Goal: Check status: Check status

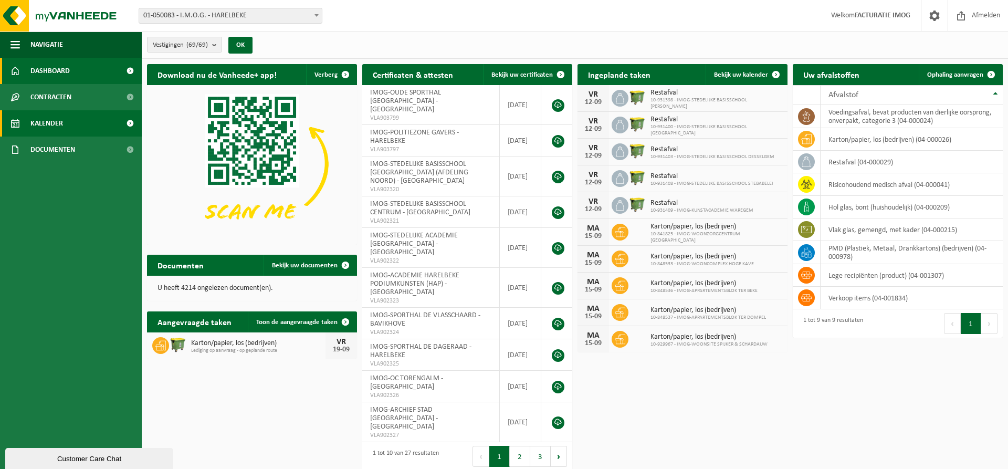
click at [67, 123] on link "Kalender" at bounding box center [71, 123] width 142 height 26
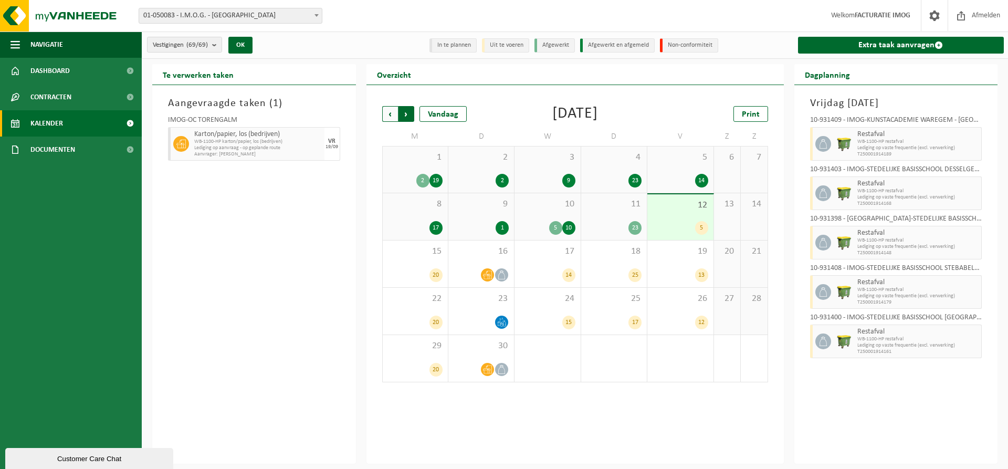
click at [389, 113] on span "Vorige" at bounding box center [390, 114] width 16 height 16
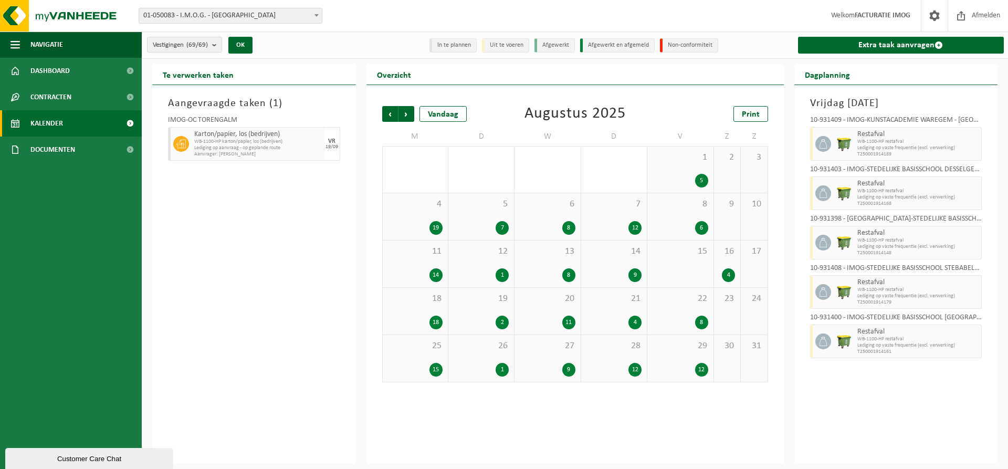
click at [389, 113] on span "Vorige" at bounding box center [390, 114] width 16 height 16
click at [485, 166] on div "1 2" at bounding box center [481, 169] width 66 height 46
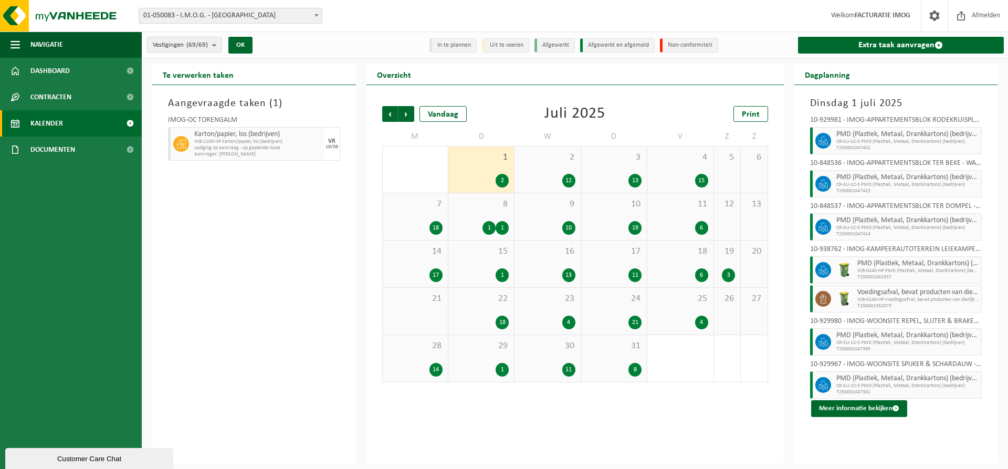
click at [561, 169] on div "2 12" at bounding box center [547, 169] width 66 height 46
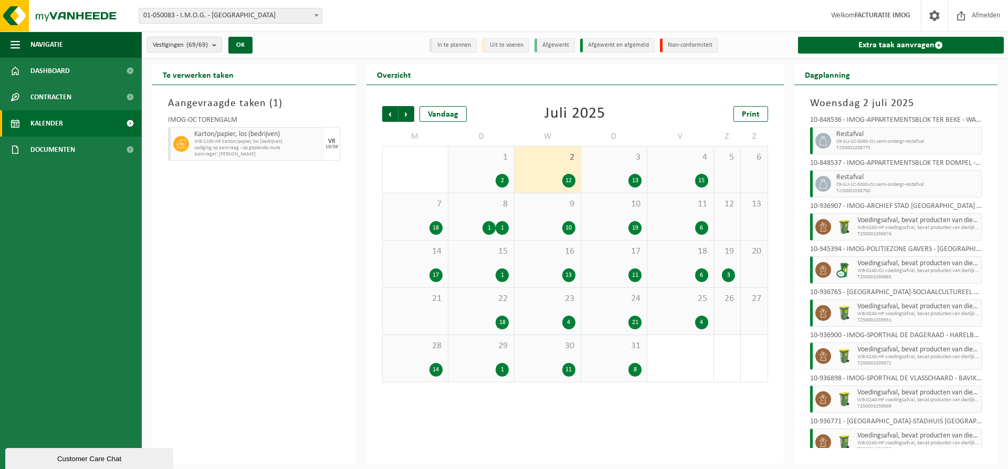
click at [561, 169] on div "2 12" at bounding box center [547, 169] width 66 height 46
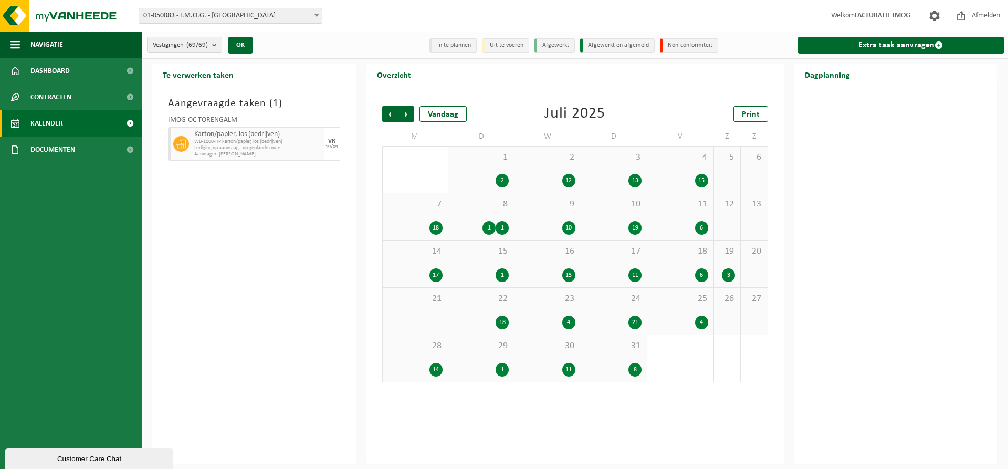
click at [491, 169] on div "1 2" at bounding box center [481, 169] width 66 height 46
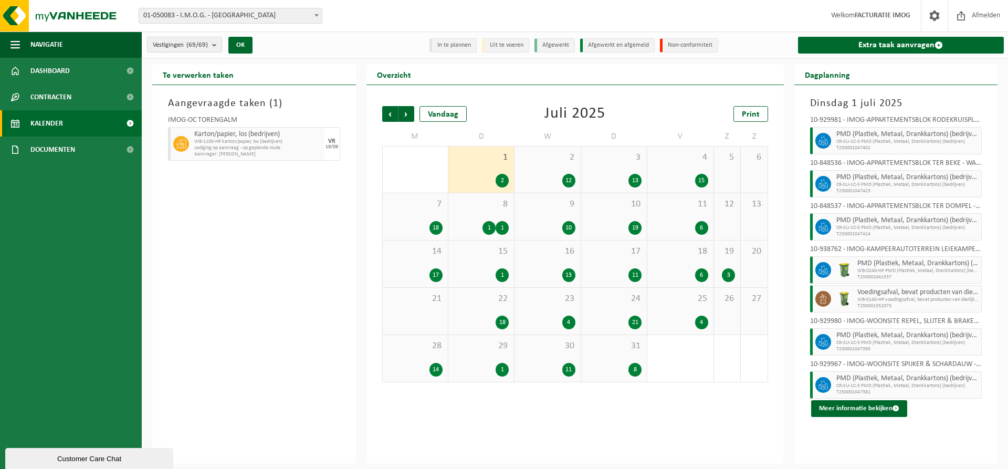
click at [560, 169] on div "2 12" at bounding box center [547, 169] width 66 height 46
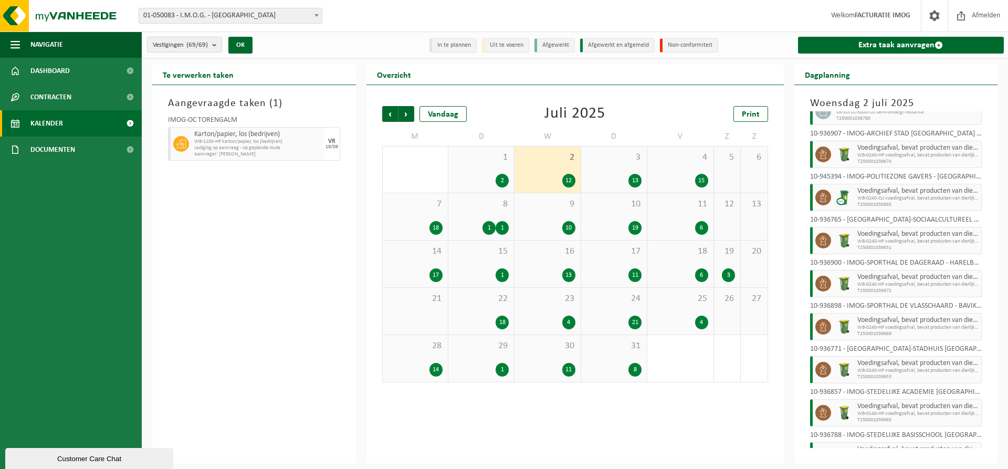
scroll to position [198, 0]
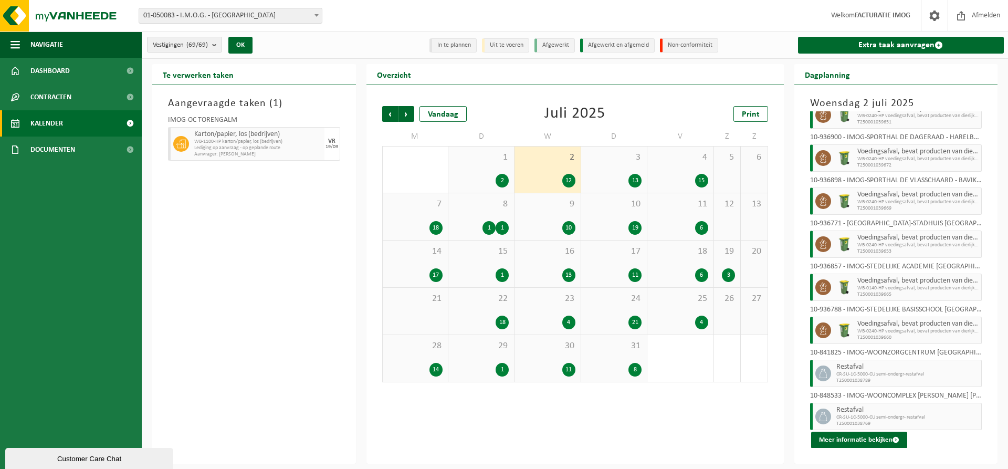
click at [630, 167] on div "3 13" at bounding box center [614, 169] width 66 height 46
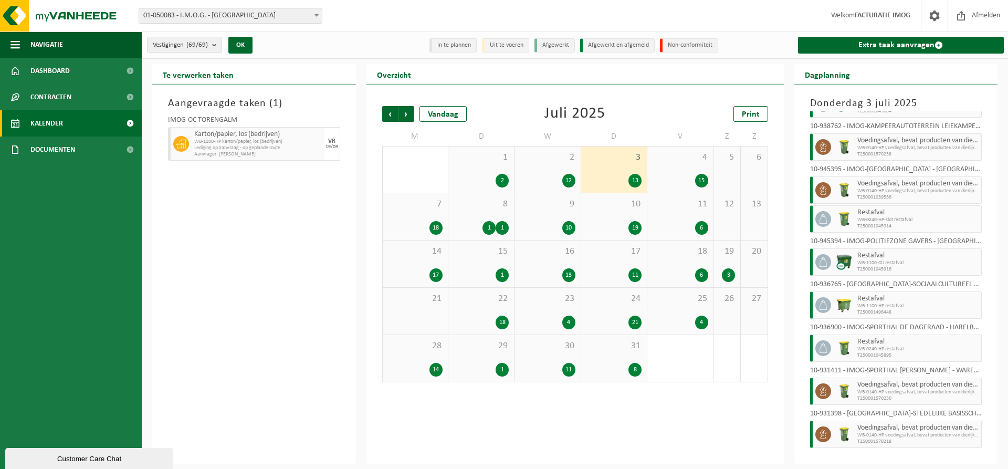
scroll to position [0, 0]
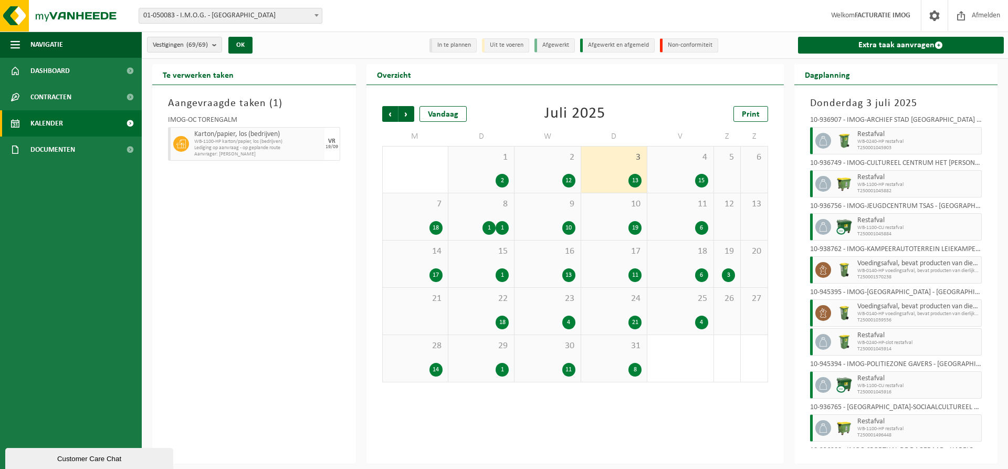
click at [695, 168] on div "4 15" at bounding box center [680, 169] width 66 height 46
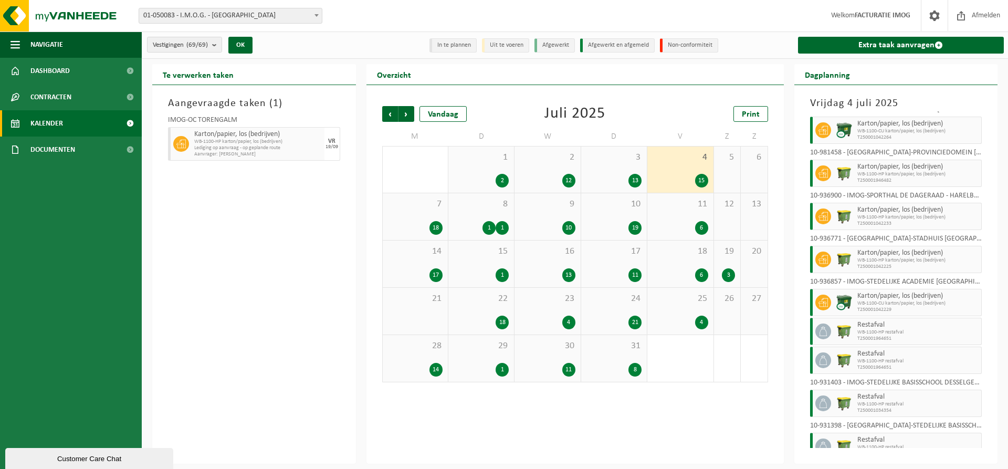
scroll to position [299, 0]
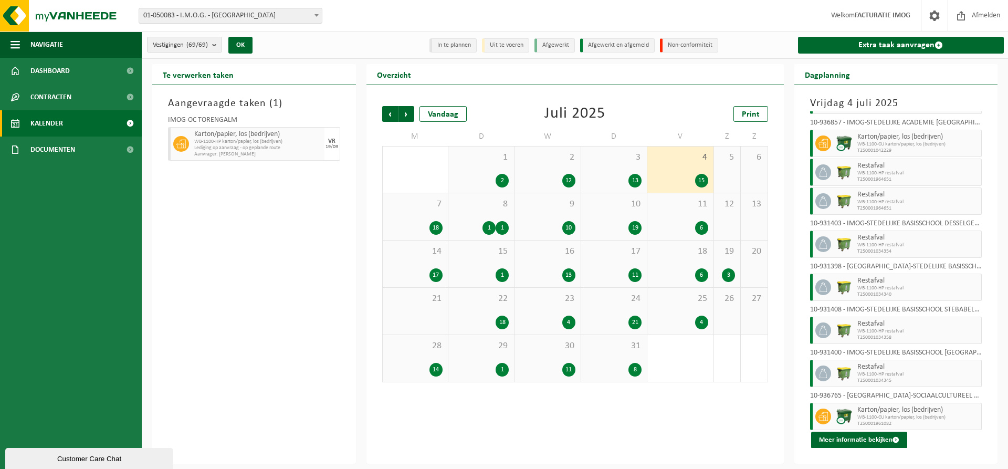
click at [415, 221] on div "18" at bounding box center [415, 228] width 55 height 14
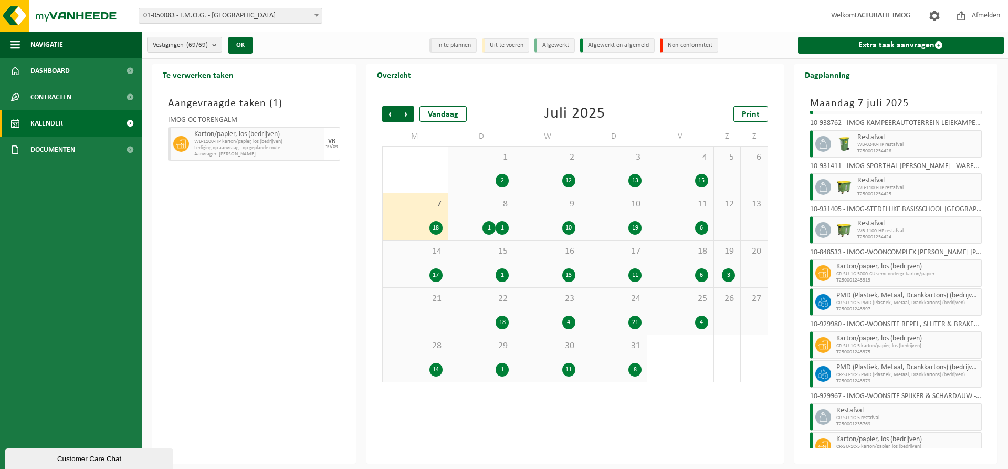
scroll to position [343, 0]
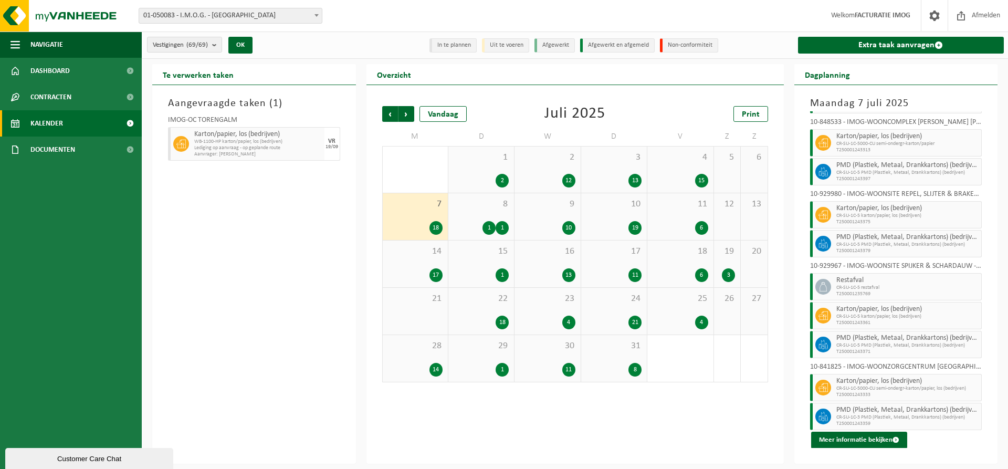
click at [492, 220] on div "8 1 1" at bounding box center [481, 216] width 66 height 47
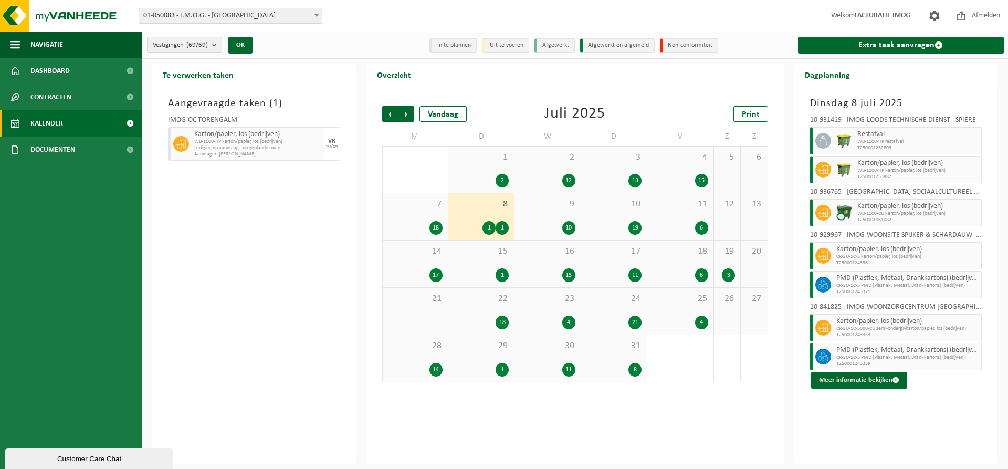
click at [564, 216] on div "9 10" at bounding box center [547, 216] width 66 height 47
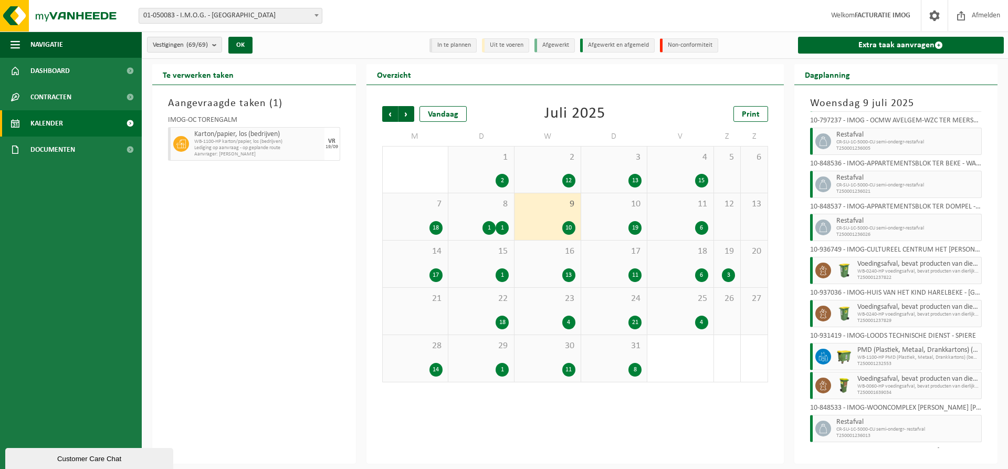
scroll to position [98, 0]
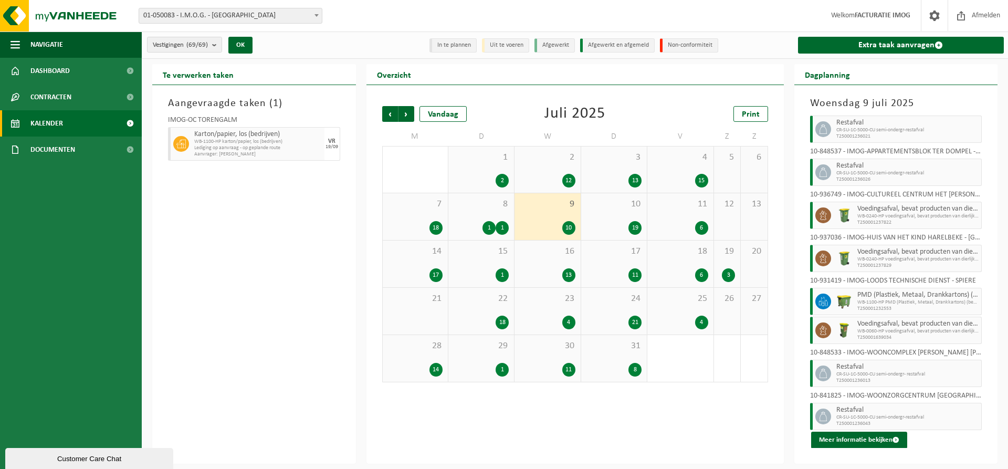
click at [609, 214] on div "10 19" at bounding box center [614, 216] width 66 height 47
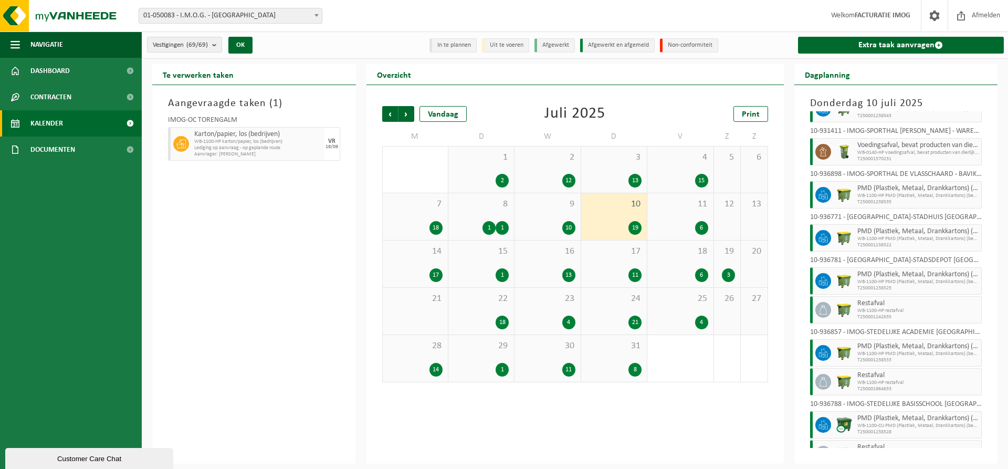
scroll to position [442, 0]
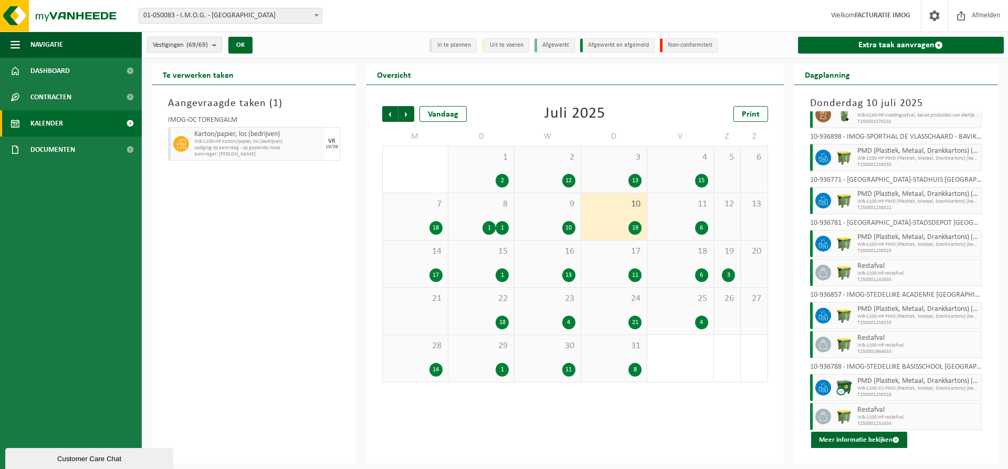
click at [693, 209] on span "11" at bounding box center [679, 204] width 55 height 12
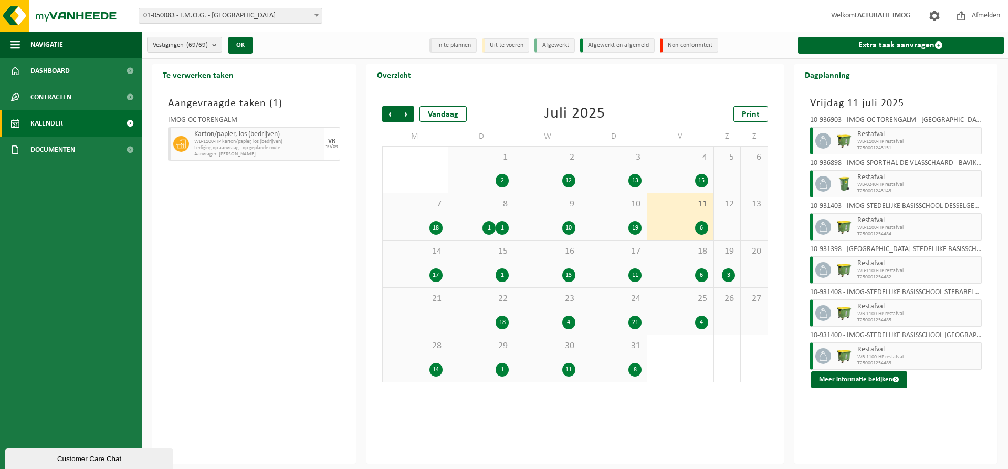
click at [426, 259] on div "14 17" at bounding box center [415, 263] width 65 height 47
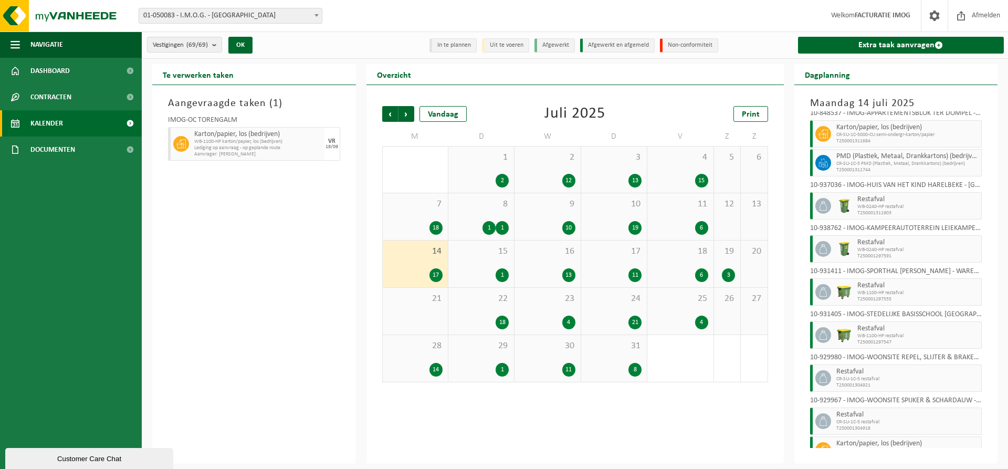
scroll to position [314, 0]
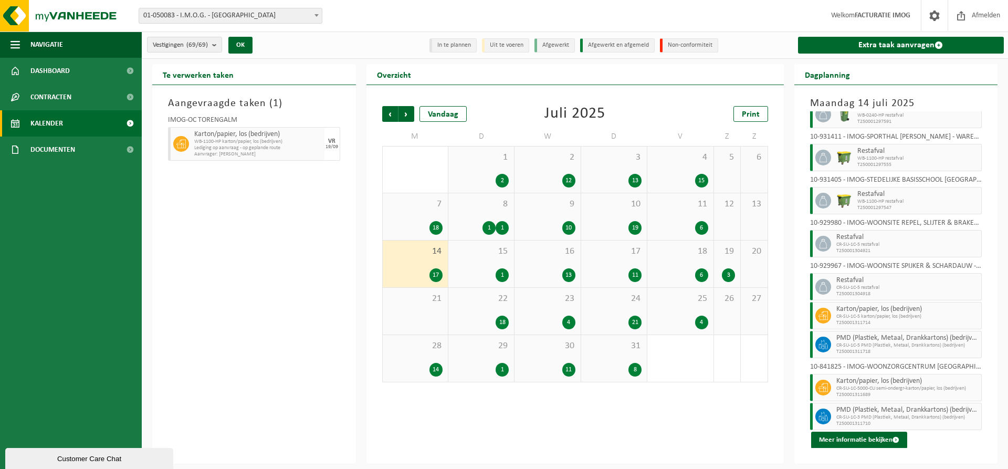
click at [503, 260] on div "15 1" at bounding box center [481, 263] width 66 height 47
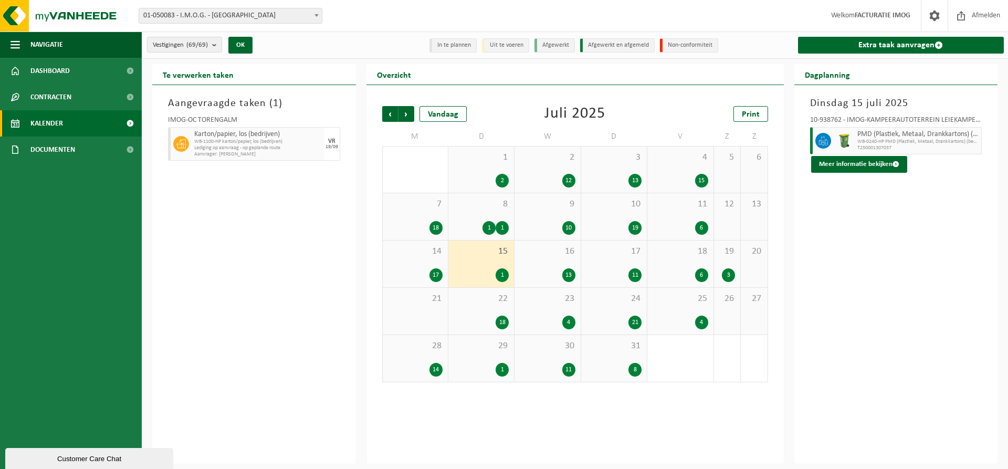
click at [550, 264] on div "16 13" at bounding box center [547, 263] width 66 height 47
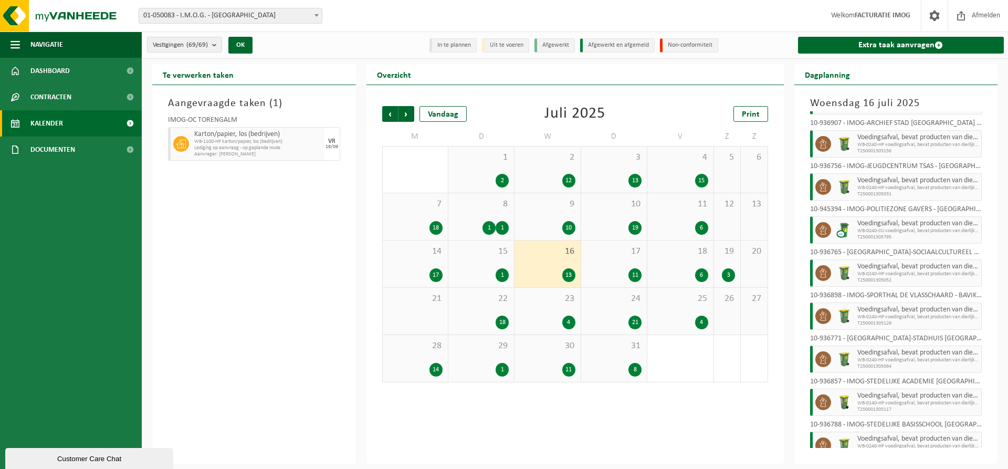
scroll to position [241, 0]
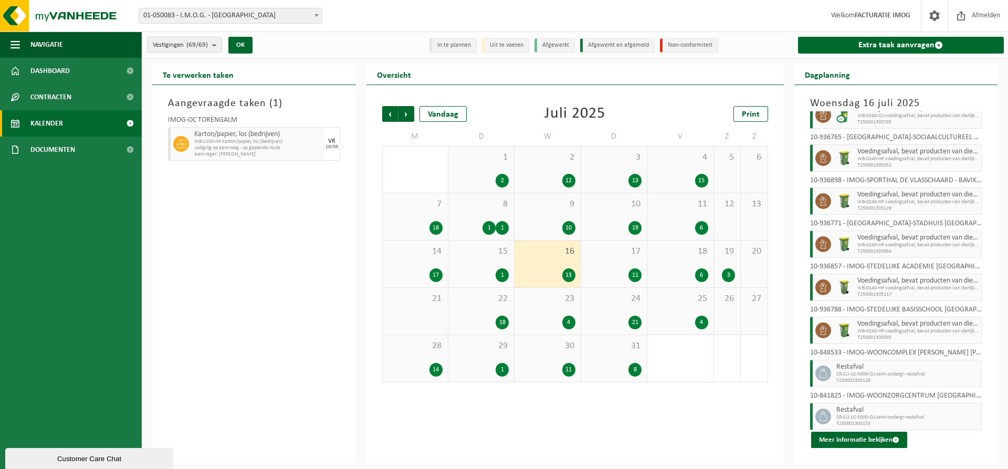
click at [619, 266] on div "17 11" at bounding box center [614, 263] width 66 height 47
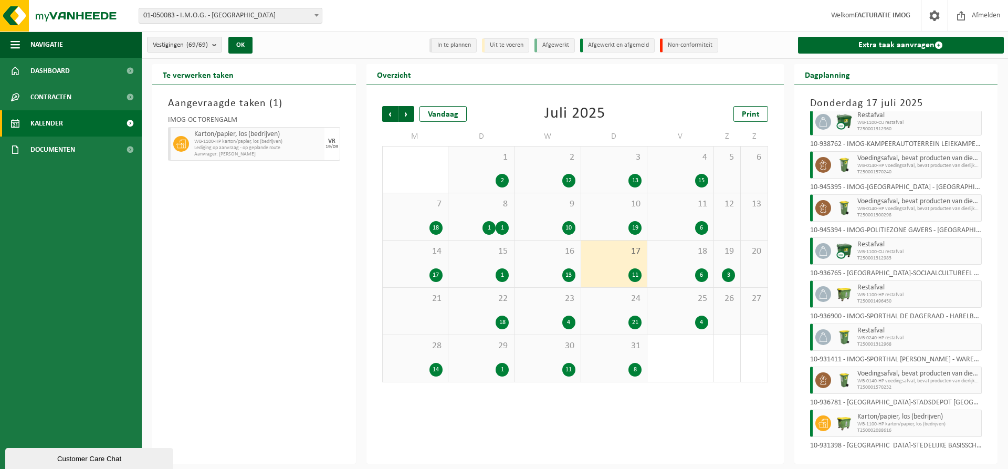
scroll to position [155, 0]
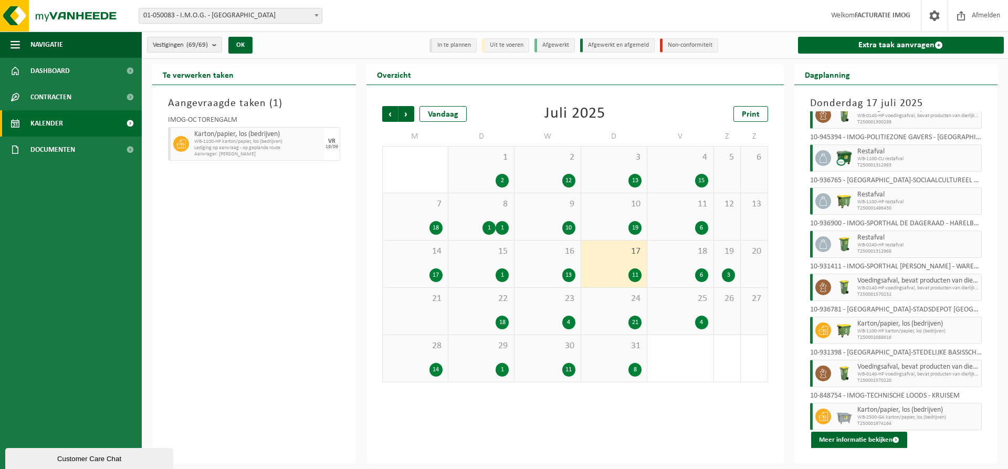
click at [683, 261] on div "18 6" at bounding box center [680, 263] width 66 height 47
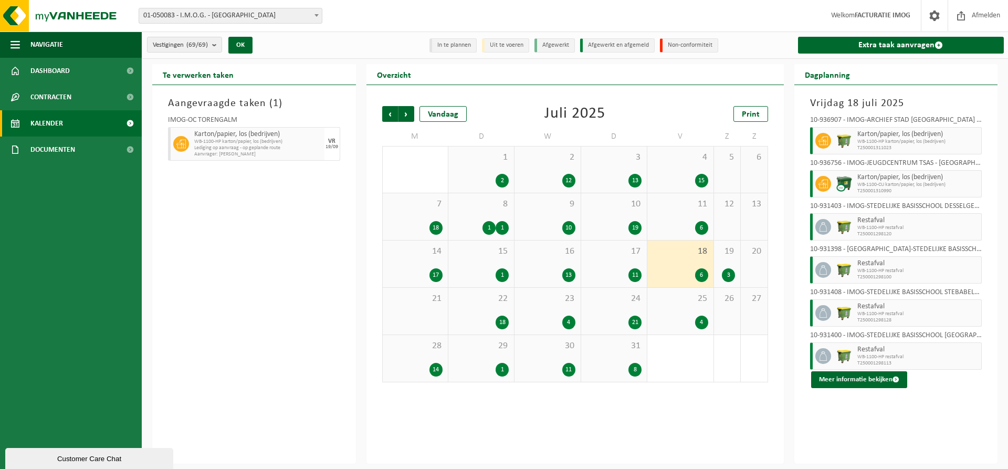
click at [719, 262] on div "19 3" at bounding box center [727, 263] width 26 height 47
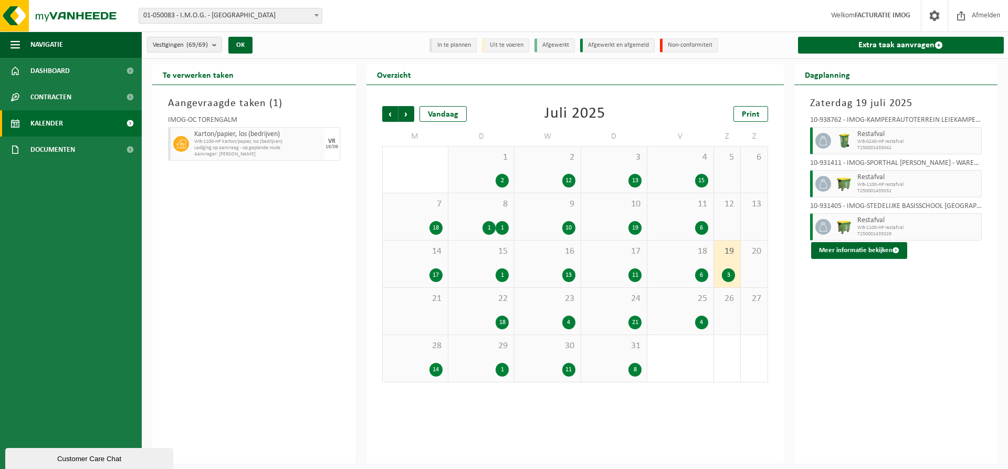
click at [496, 312] on div "22 18" at bounding box center [481, 311] width 66 height 47
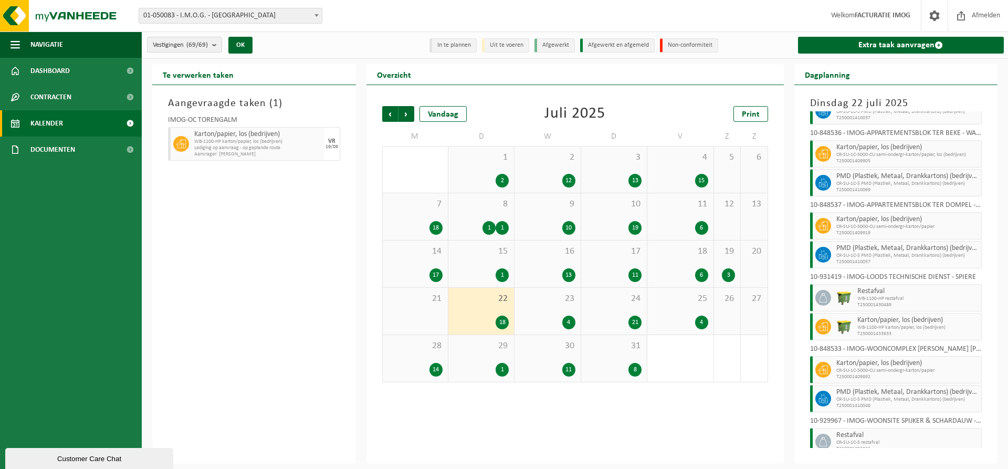
scroll to position [314, 0]
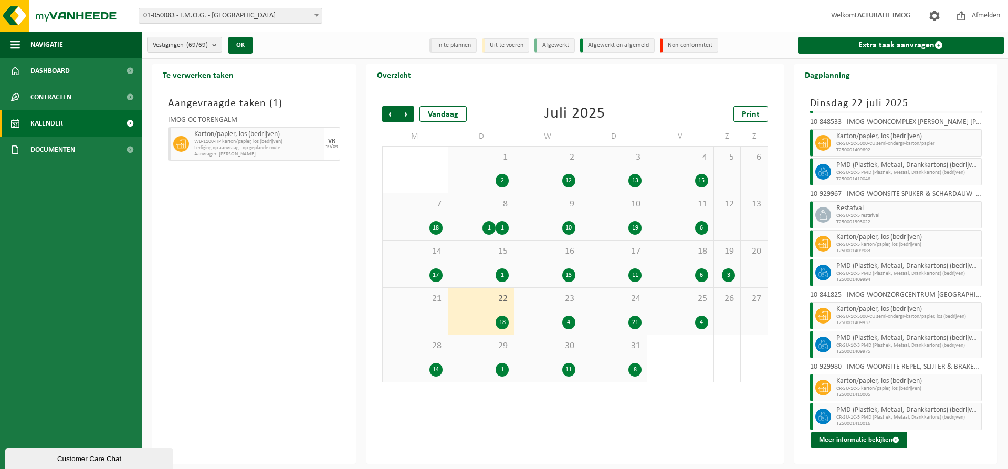
click at [566, 303] on span "23" at bounding box center [547, 299] width 55 height 12
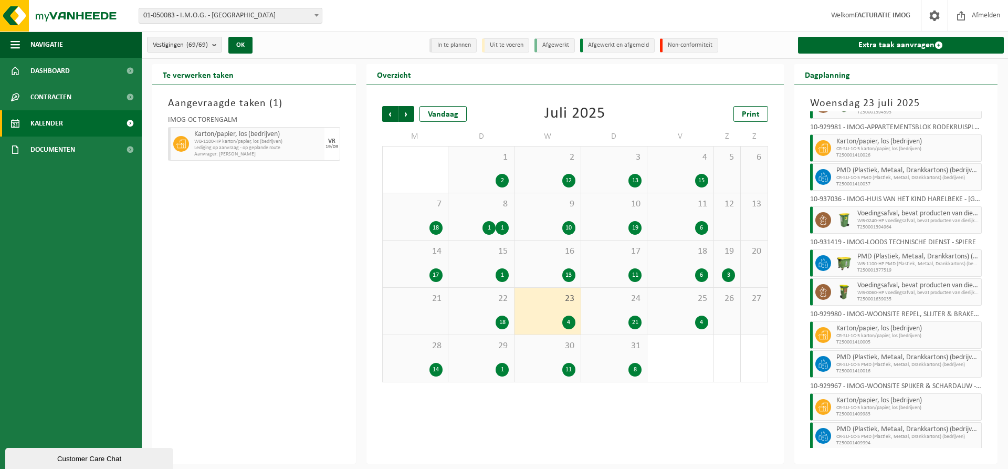
scroll to position [55, 0]
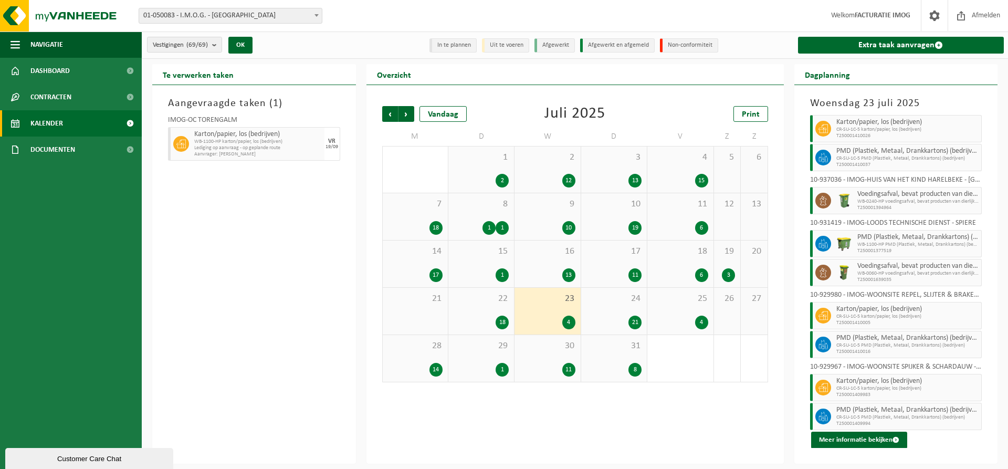
click at [622, 304] on div "24 21" at bounding box center [614, 311] width 66 height 47
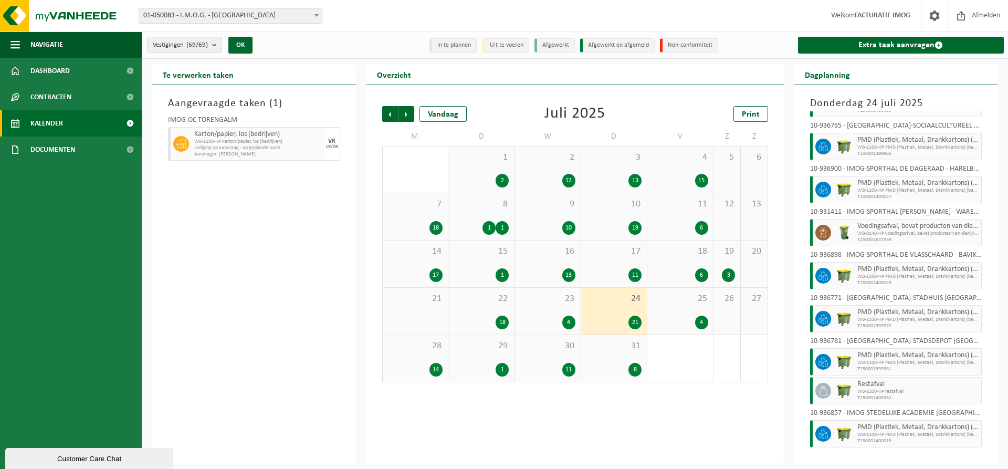
scroll to position [528, 0]
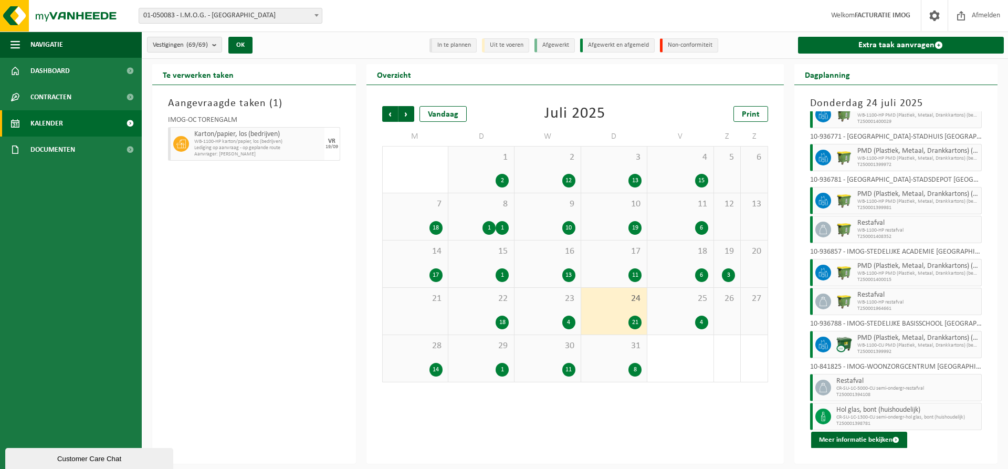
click at [700, 308] on div "25 4" at bounding box center [680, 311] width 66 height 47
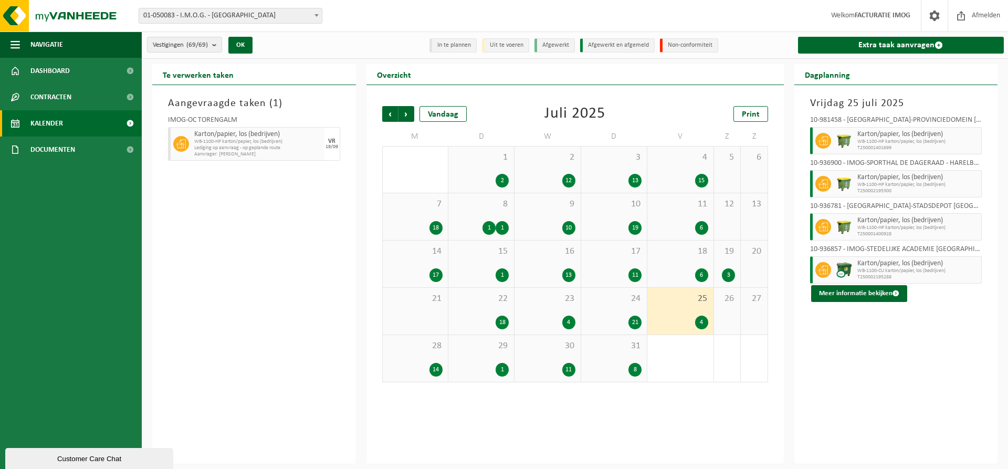
click at [424, 359] on div "28 14" at bounding box center [415, 358] width 65 height 47
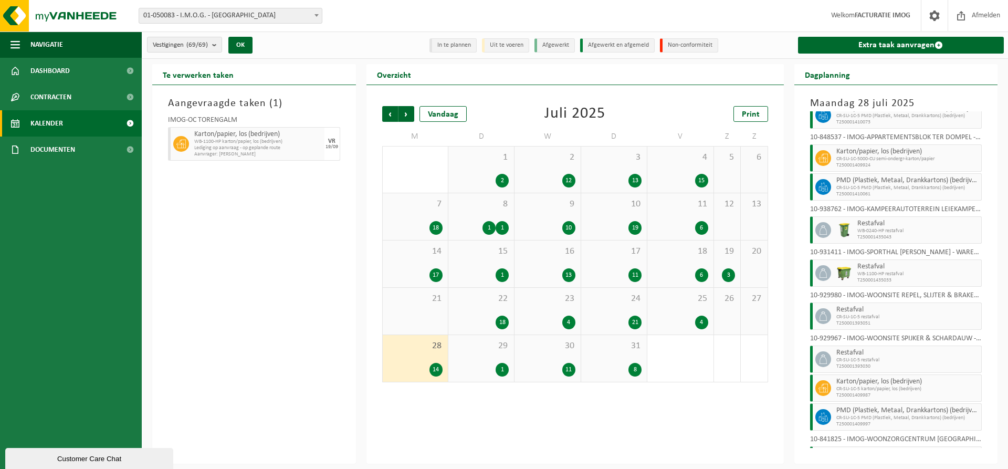
scroll to position [213, 0]
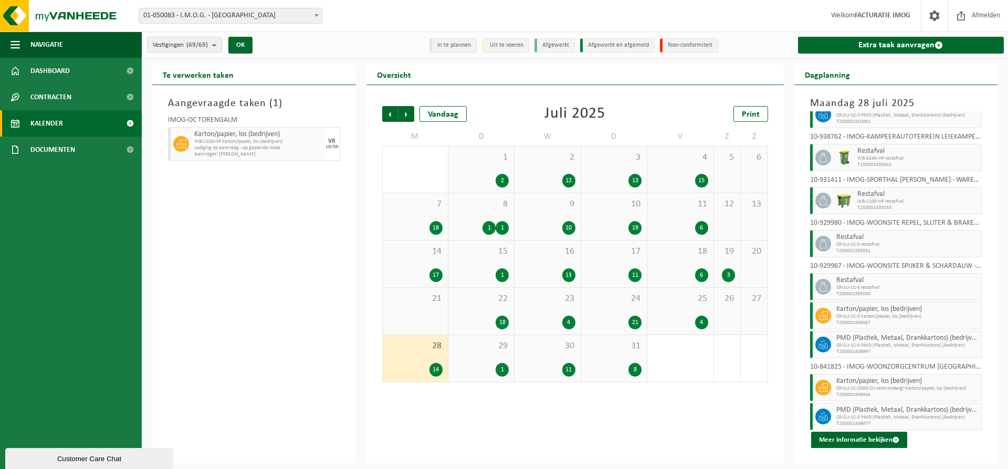
click at [496, 348] on span "29" at bounding box center [480, 346] width 55 height 12
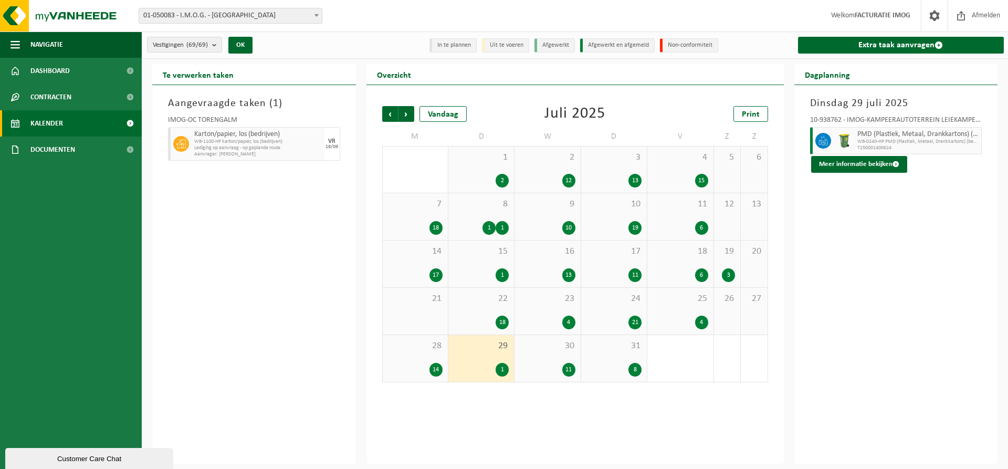
click at [561, 359] on div "30 11" at bounding box center [547, 358] width 66 height 47
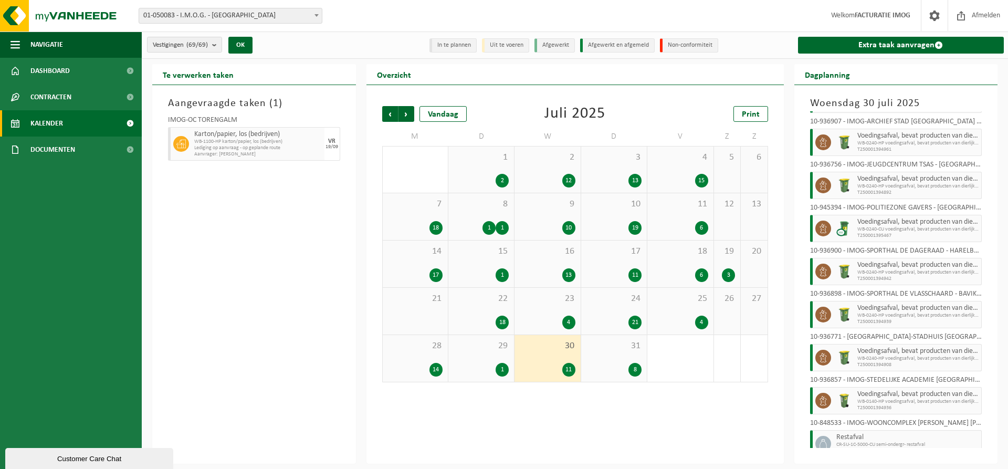
scroll to position [155, 0]
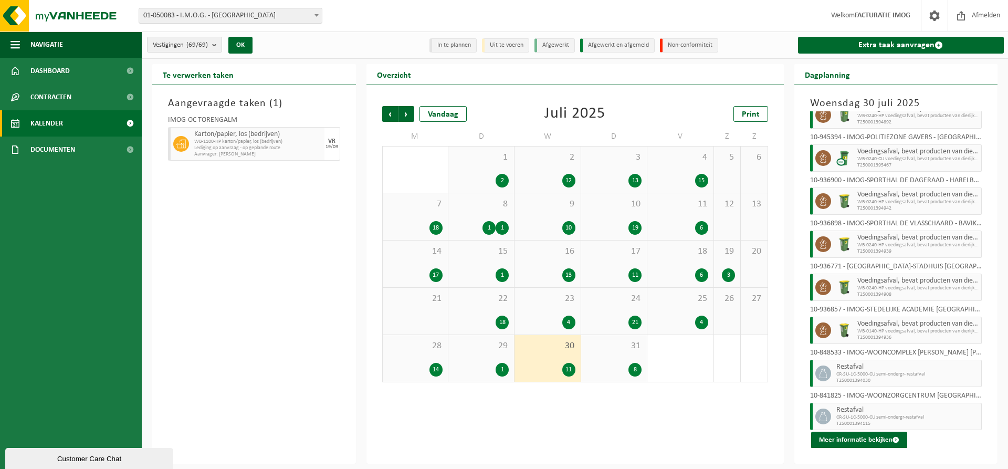
click at [615, 359] on div "31 8" at bounding box center [614, 358] width 66 height 47
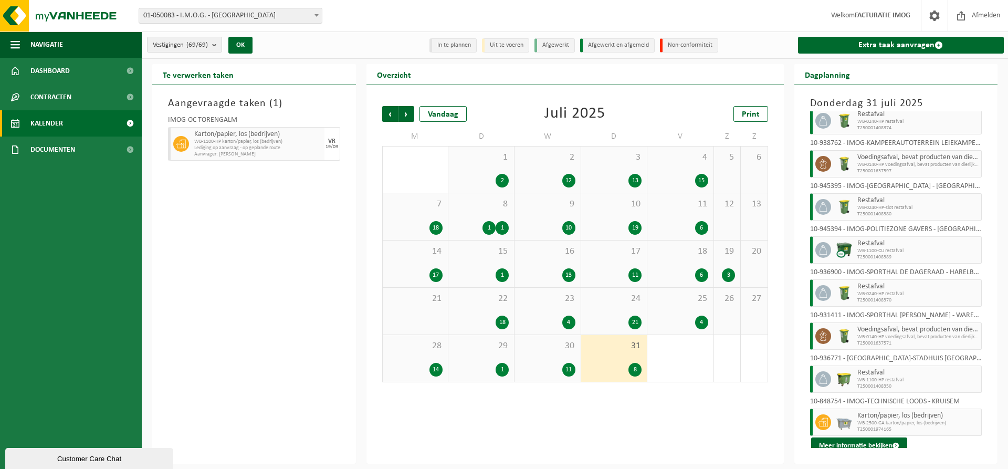
scroll to position [26, 0]
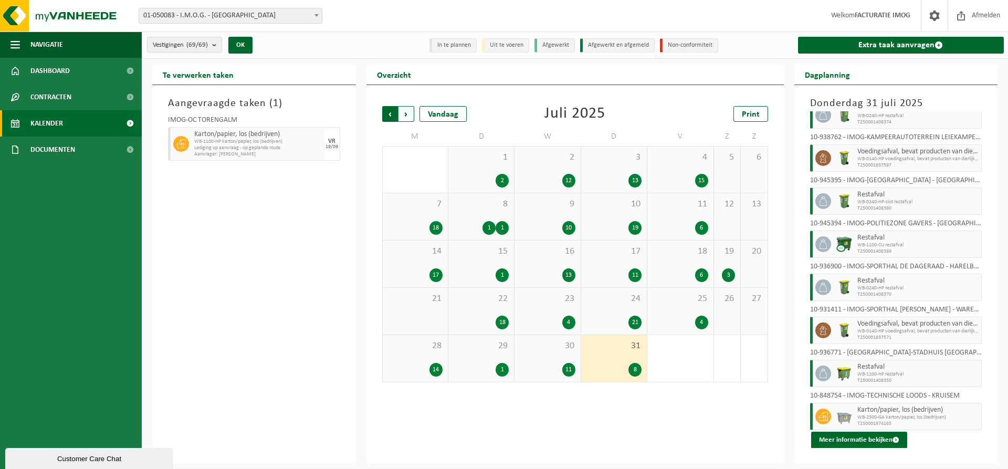
click at [406, 116] on span "Volgende" at bounding box center [406, 114] width 16 height 16
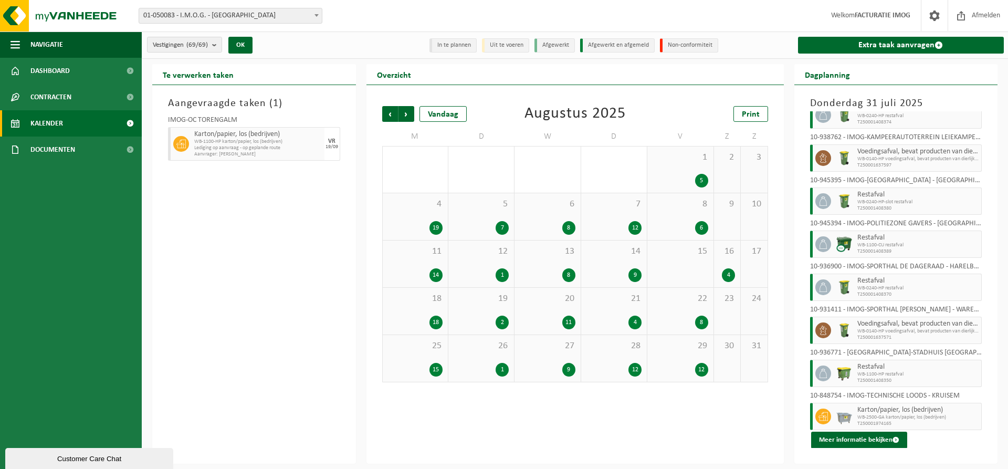
click at [693, 171] on div "1 5" at bounding box center [680, 169] width 66 height 46
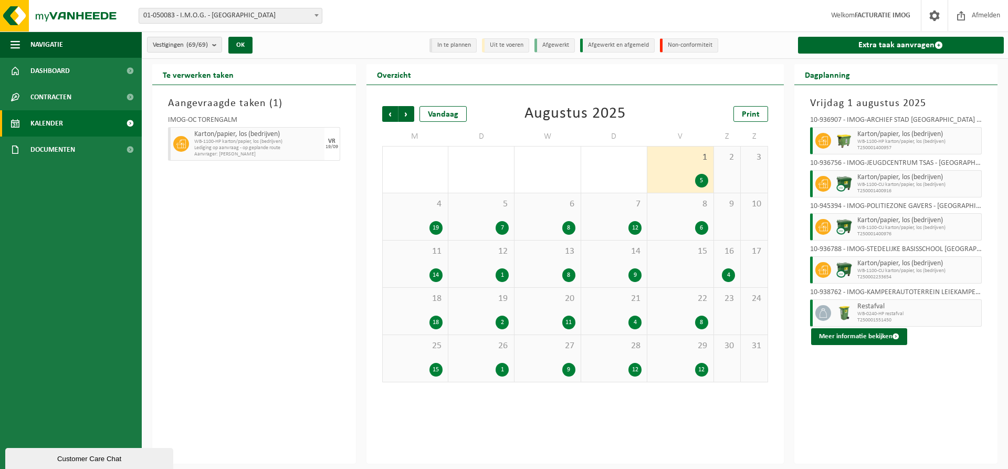
click at [420, 209] on div "4 19" at bounding box center [415, 216] width 65 height 47
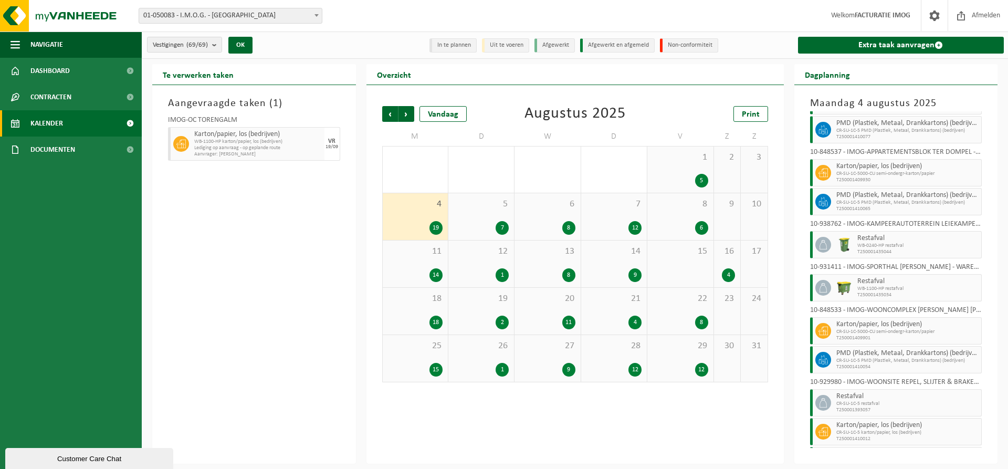
scroll to position [357, 0]
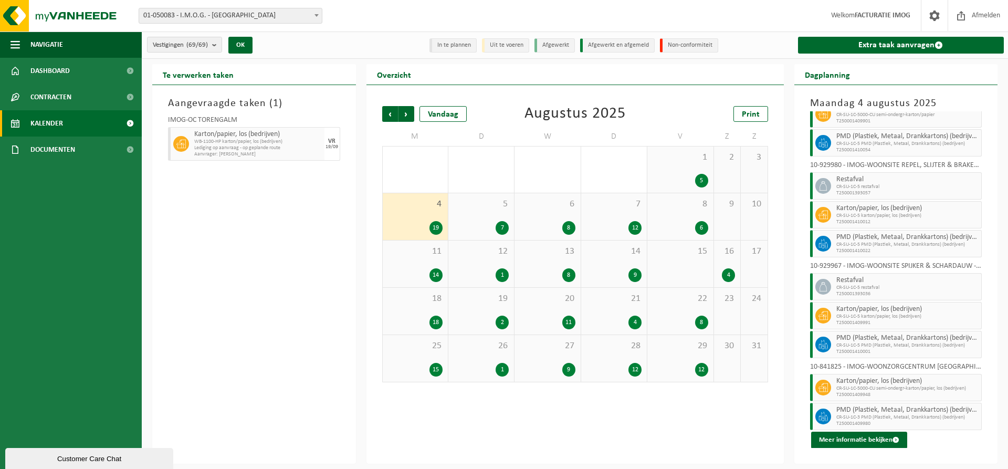
click at [469, 210] on div "5 7" at bounding box center [481, 216] width 66 height 47
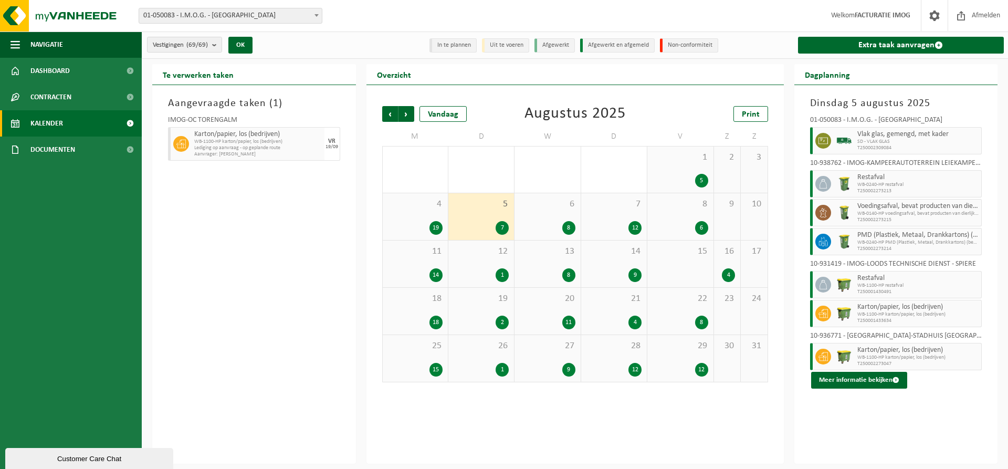
click at [548, 226] on div "8" at bounding box center [547, 228] width 55 height 14
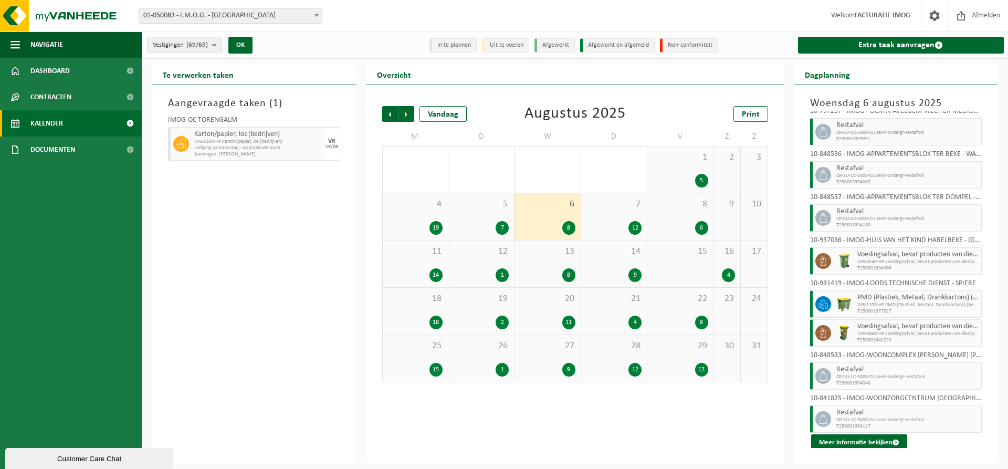
scroll to position [12, 0]
click at [619, 209] on span "7" at bounding box center [613, 204] width 55 height 12
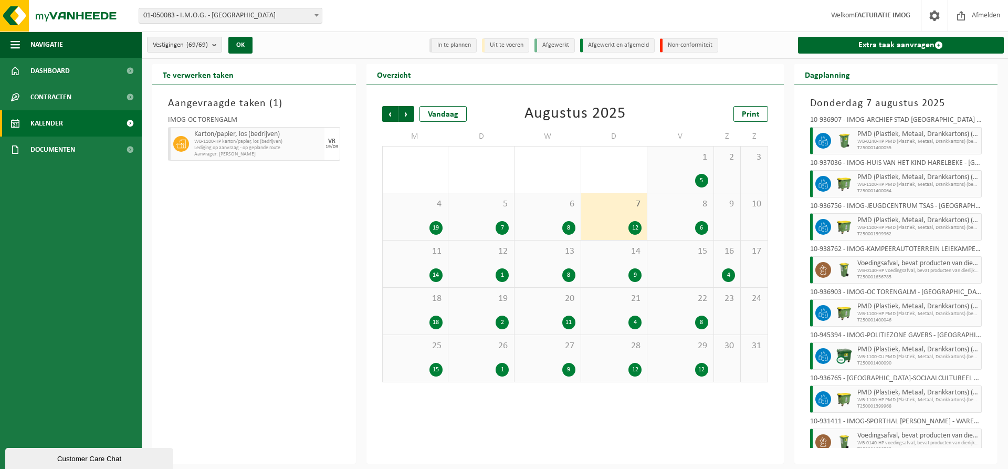
scroll to position [184, 0]
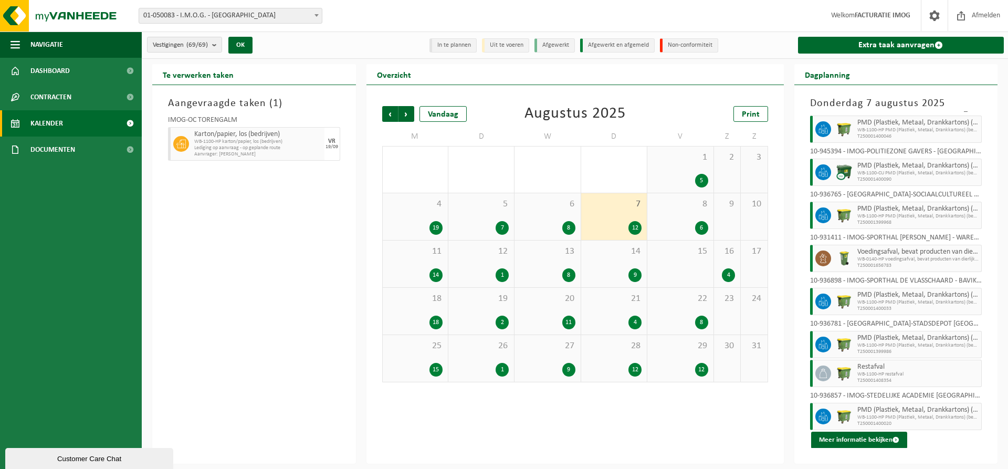
click at [693, 211] on div "8 6" at bounding box center [680, 216] width 66 height 47
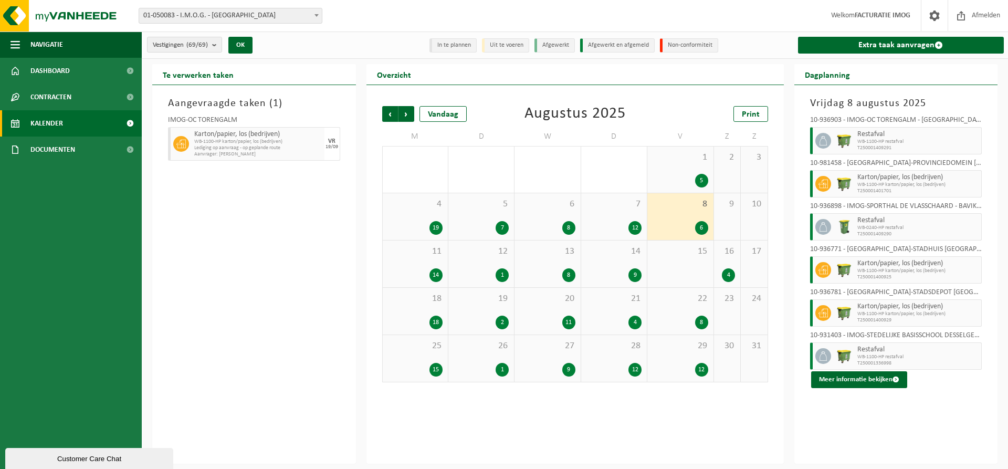
click at [423, 257] on div "11 14" at bounding box center [415, 263] width 65 height 47
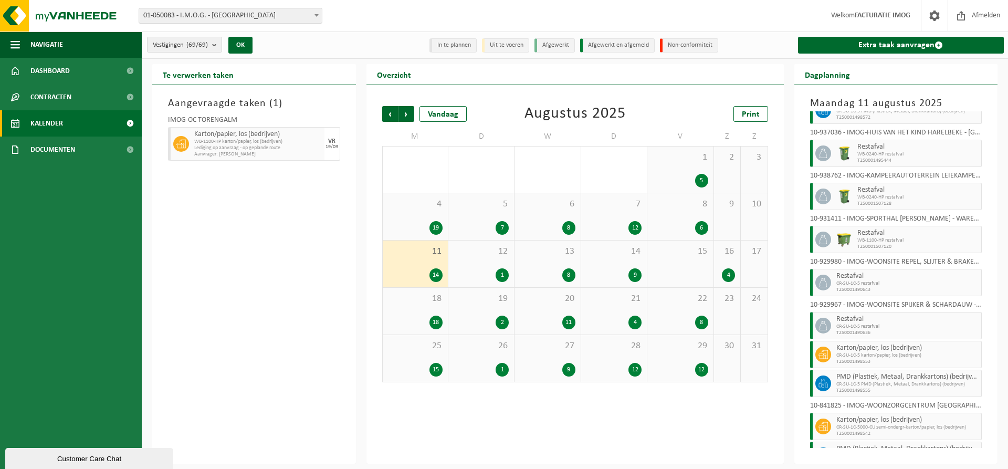
scroll to position [213, 0]
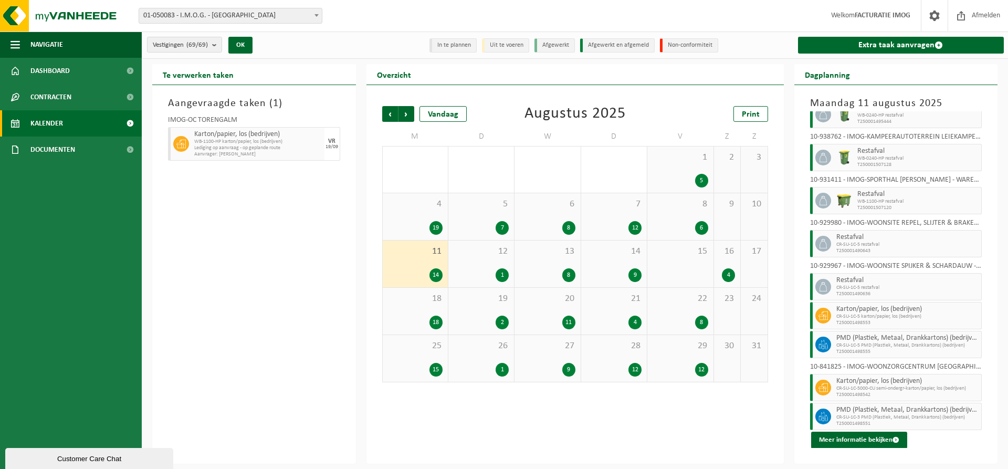
click at [494, 250] on span "12" at bounding box center [480, 252] width 55 height 12
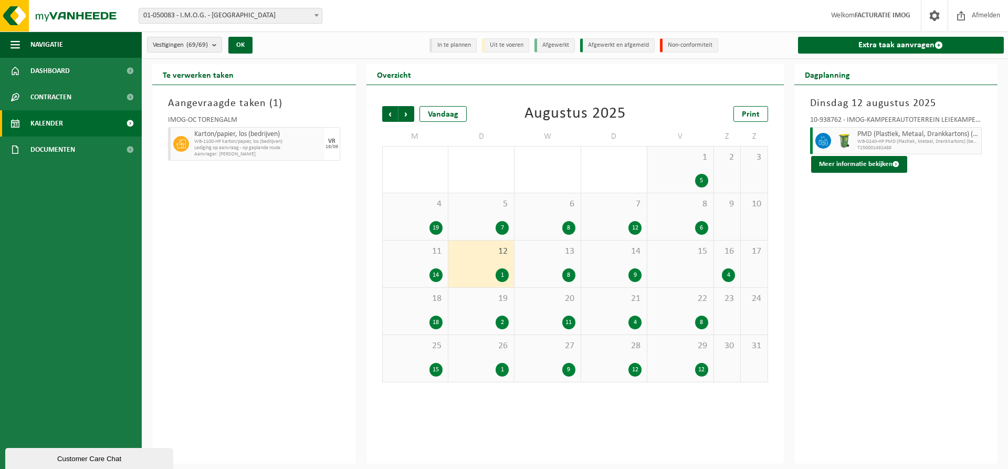
click at [552, 263] on div "13 8" at bounding box center [547, 263] width 66 height 47
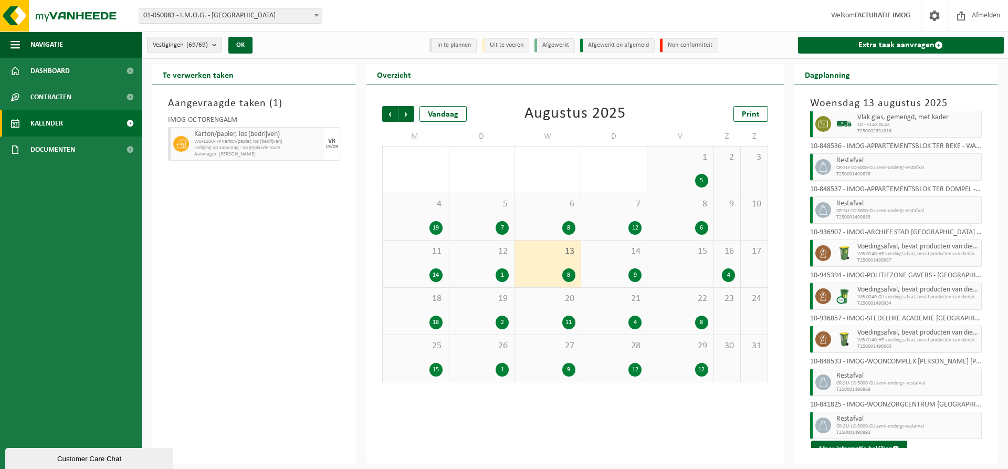
scroll to position [26, 0]
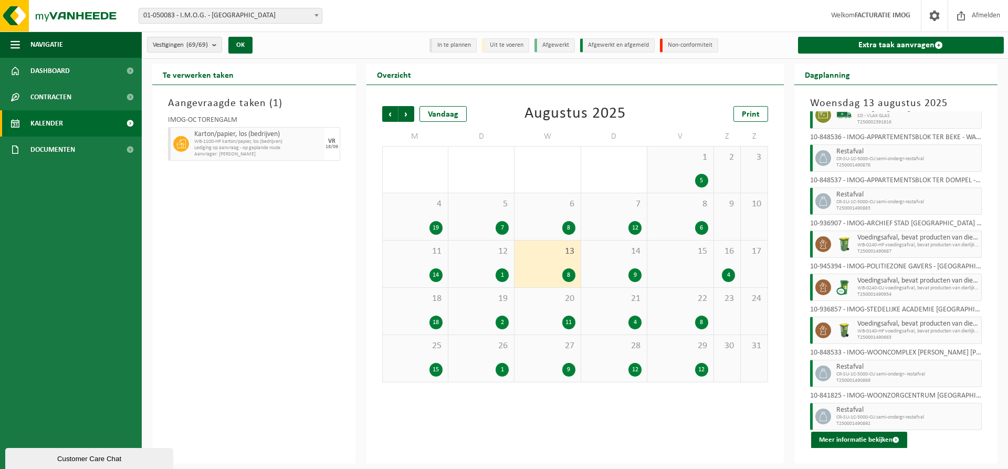
click at [622, 254] on span "14" at bounding box center [613, 252] width 55 height 12
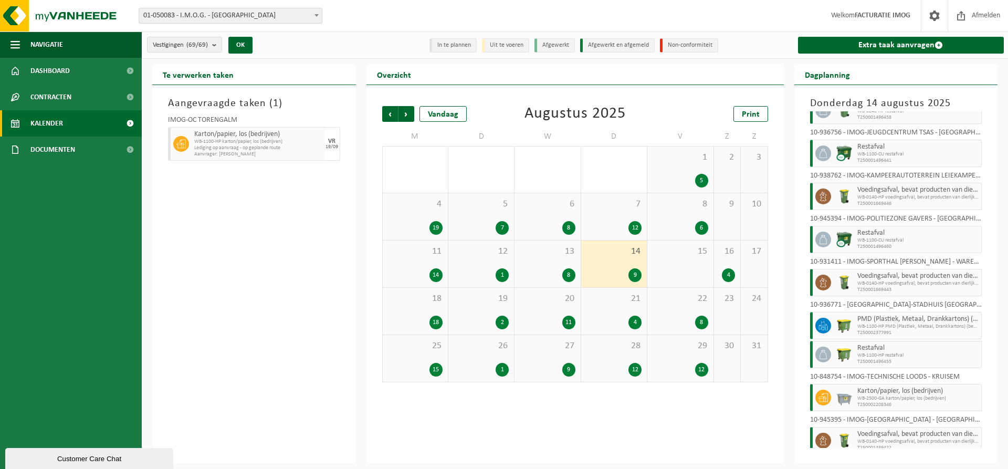
scroll to position [55, 0]
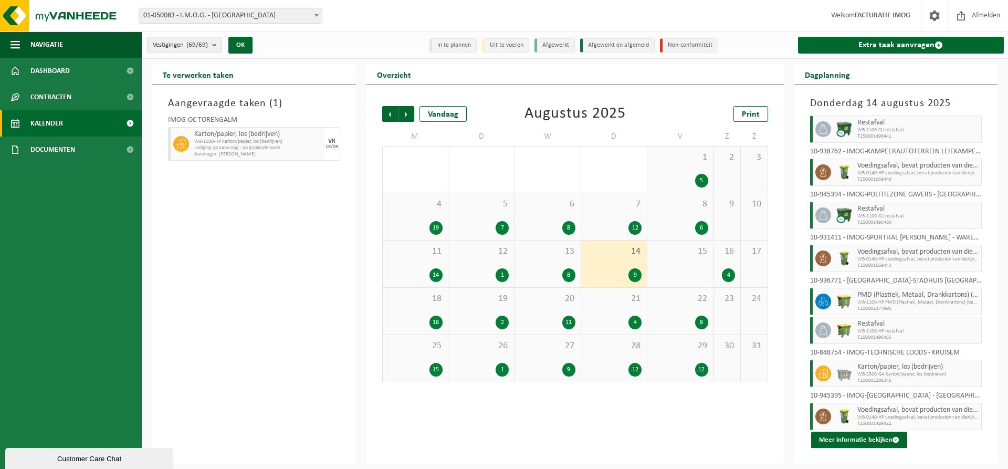
click at [726, 263] on div "16 4" at bounding box center [727, 263] width 26 height 47
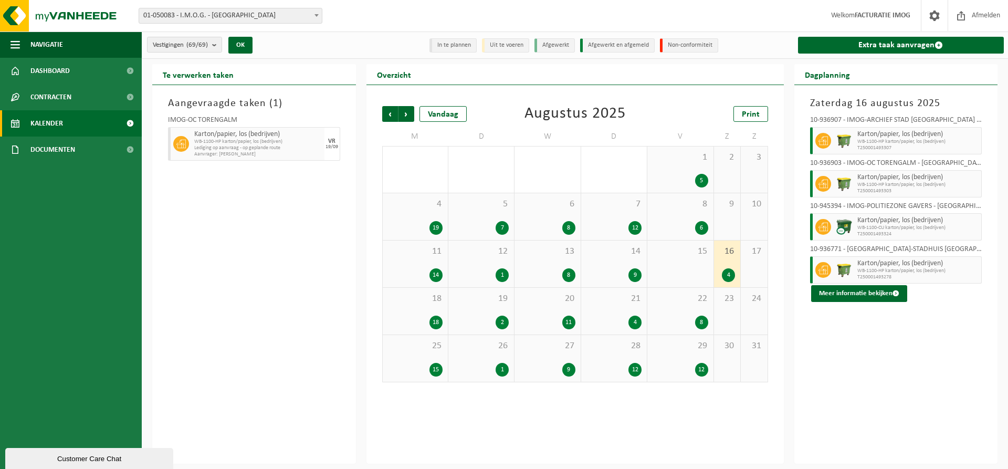
click at [423, 303] on span "18" at bounding box center [415, 299] width 55 height 12
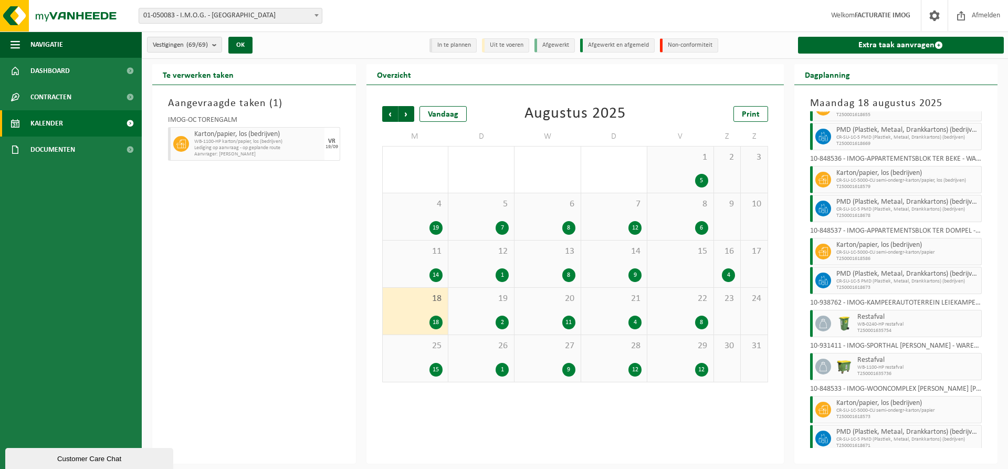
scroll to position [329, 0]
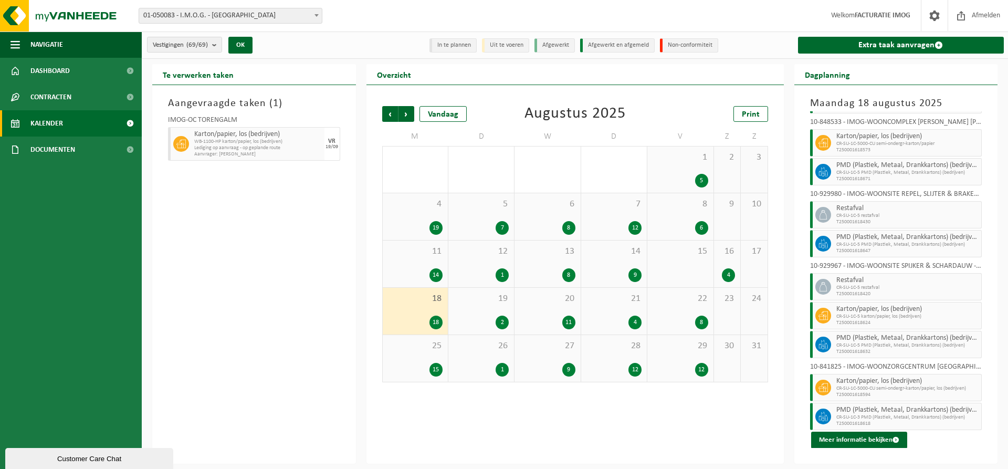
click at [489, 306] on div "19 2" at bounding box center [481, 311] width 66 height 47
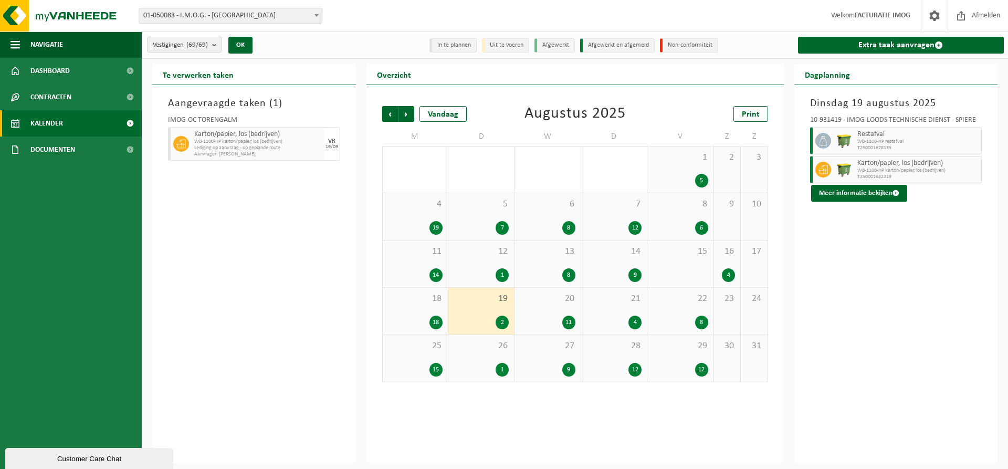
click at [554, 310] on div "20 11" at bounding box center [547, 311] width 66 height 47
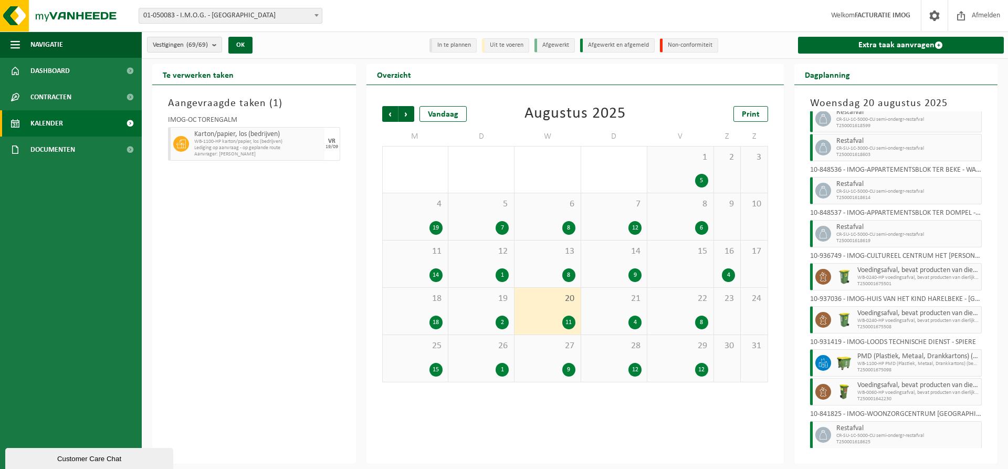
scroll to position [112, 0]
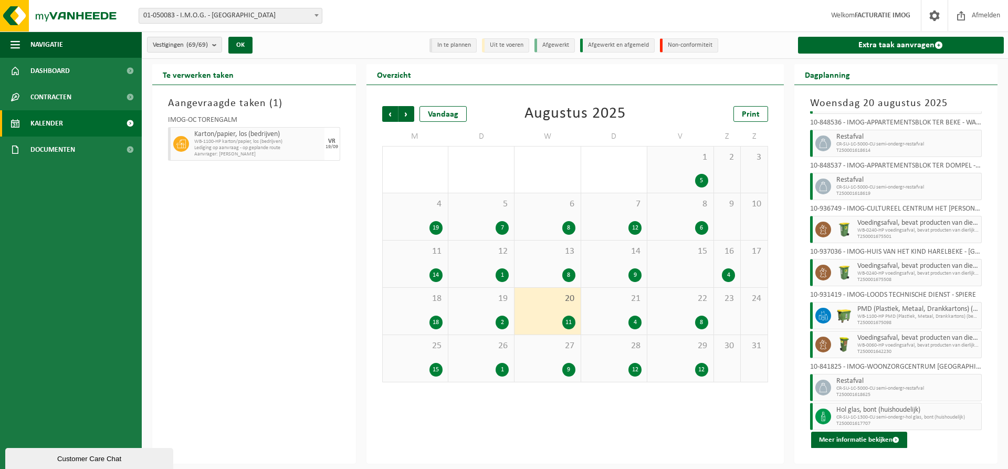
click at [630, 309] on div "21 4" at bounding box center [614, 311] width 66 height 47
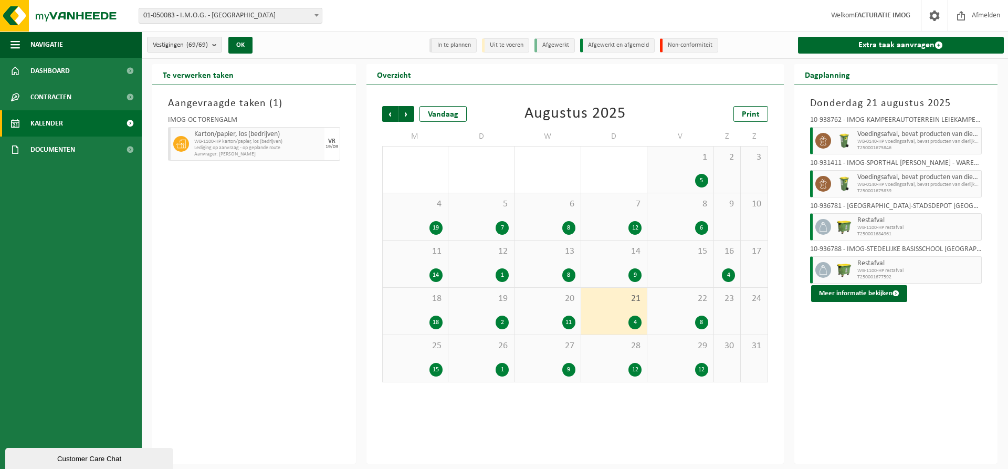
click at [688, 298] on span "22" at bounding box center [679, 299] width 55 height 12
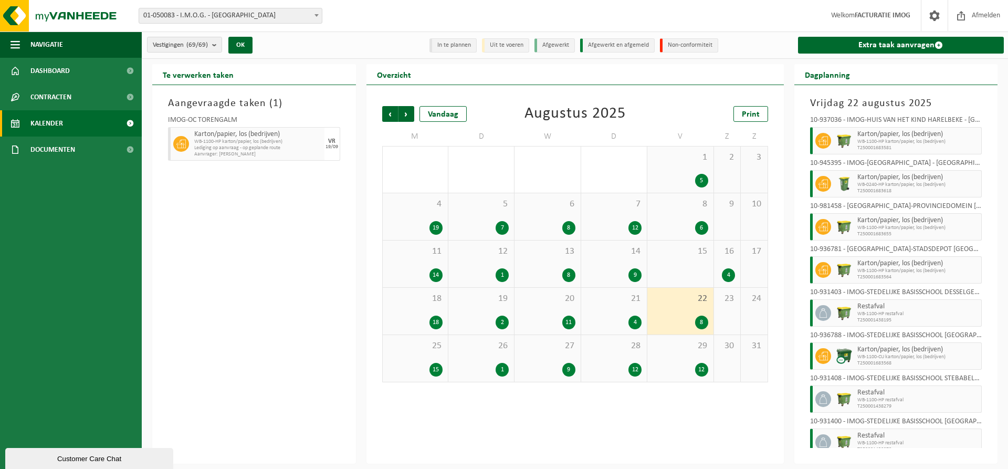
scroll to position [26, 0]
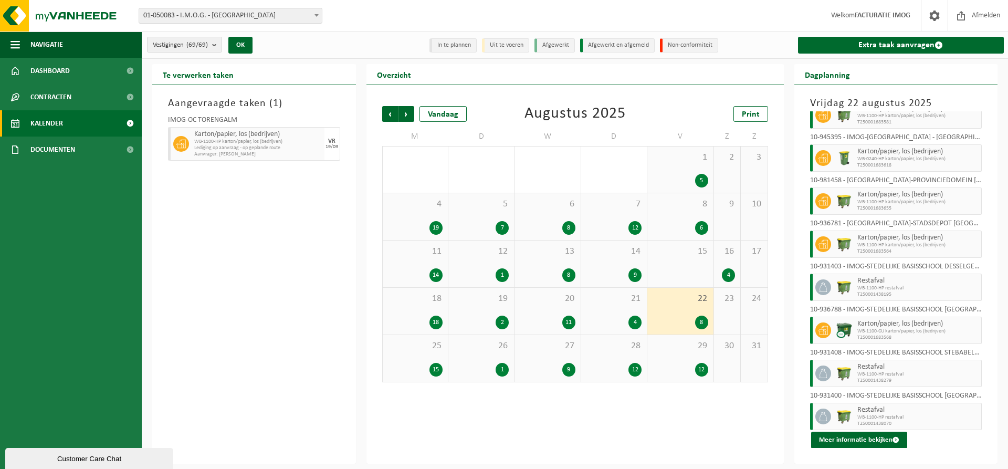
click at [411, 351] on div "25 15" at bounding box center [415, 358] width 65 height 47
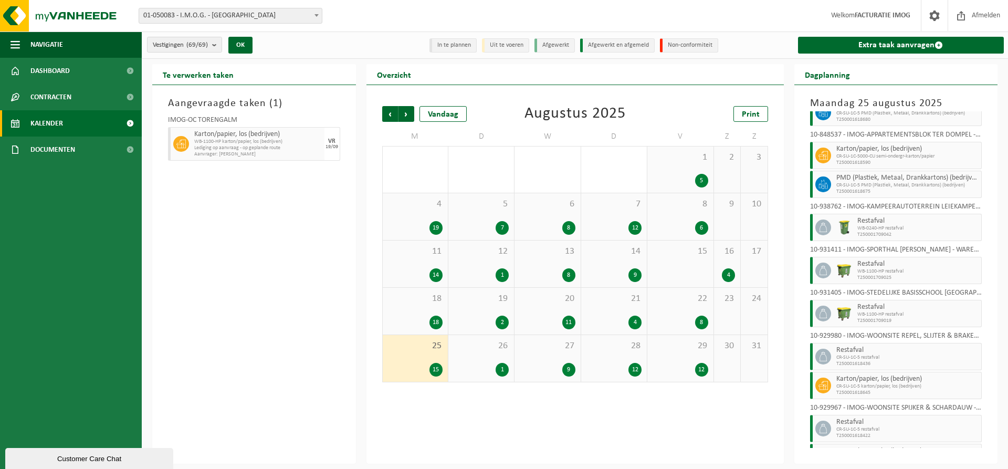
scroll to position [242, 0]
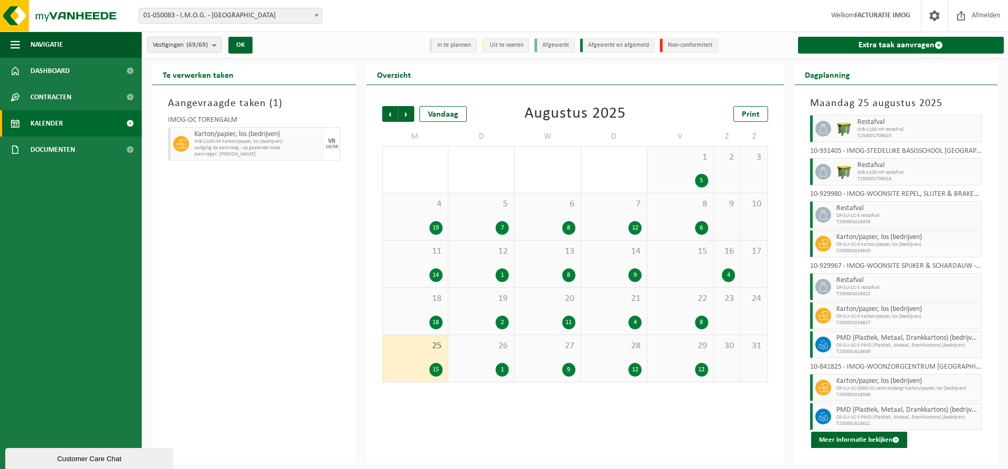
click at [486, 344] on span "26" at bounding box center [480, 346] width 55 height 12
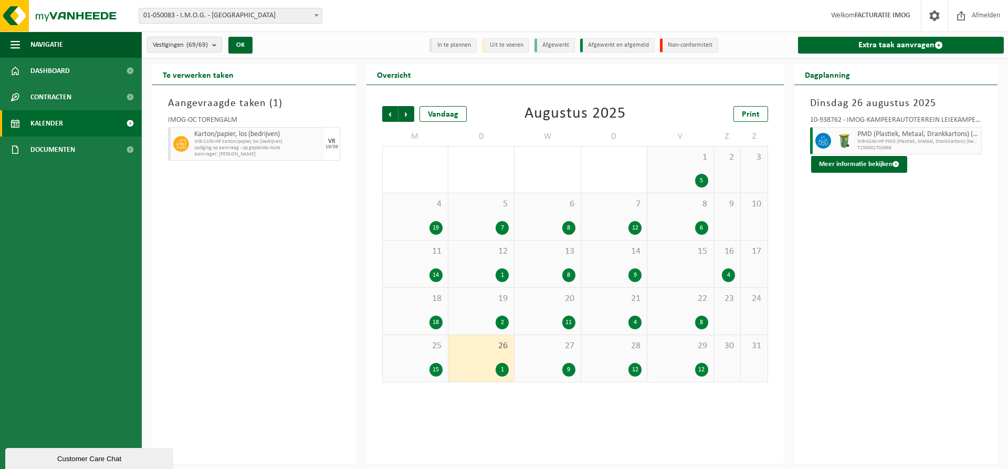
click at [562, 354] on div "27 9" at bounding box center [547, 358] width 66 height 47
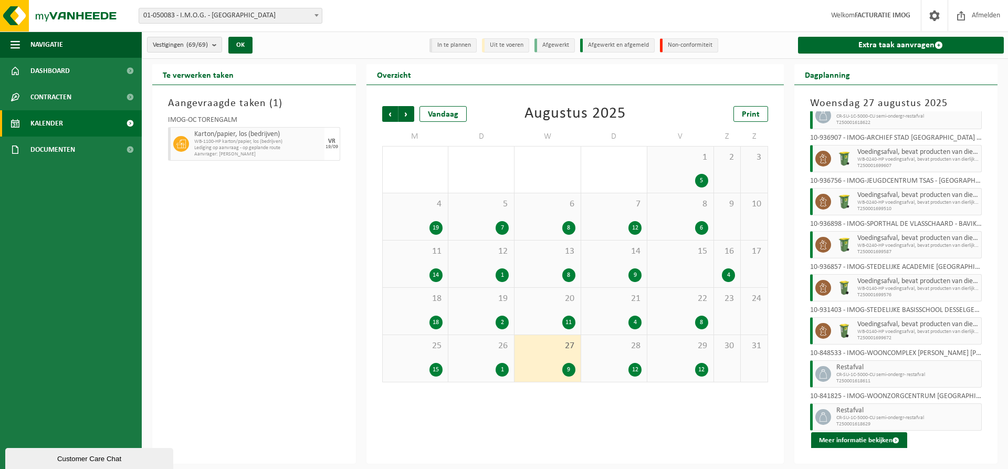
scroll to position [69, 0]
click at [609, 360] on div "28 12" at bounding box center [614, 358] width 66 height 47
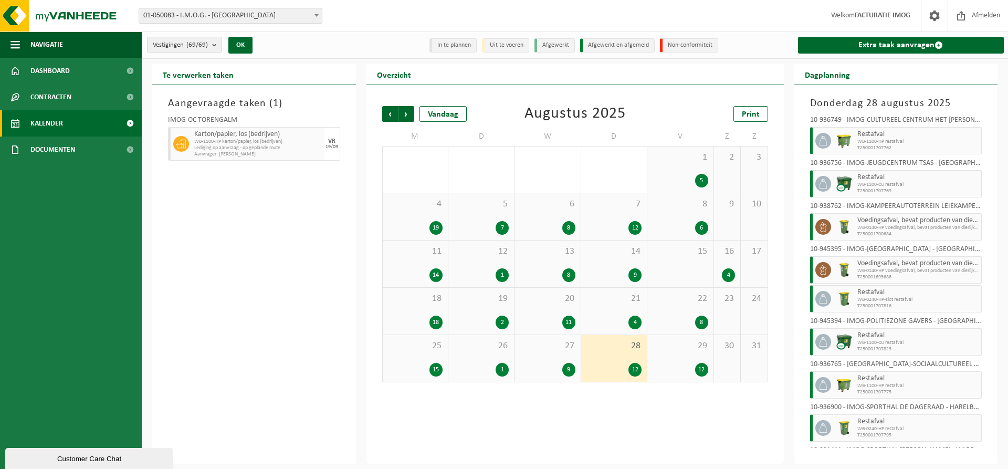
scroll to position [184, 0]
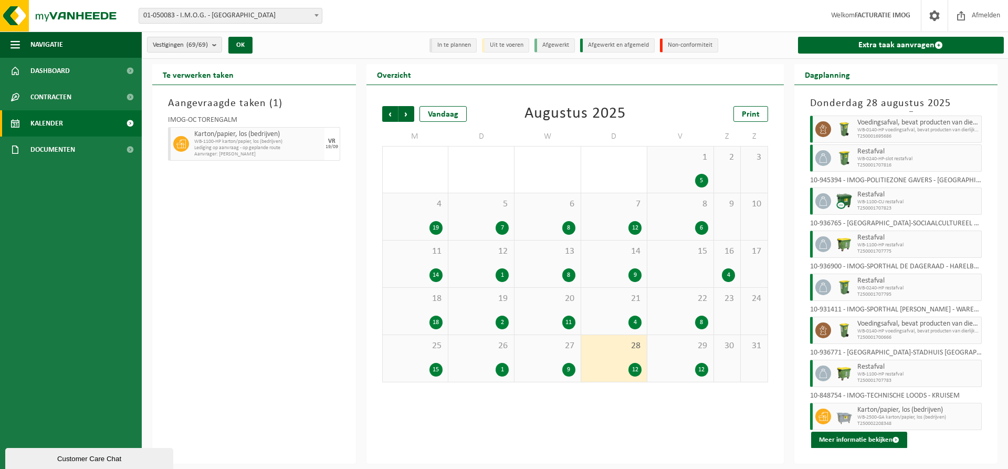
click at [682, 364] on div "12" at bounding box center [679, 370] width 55 height 14
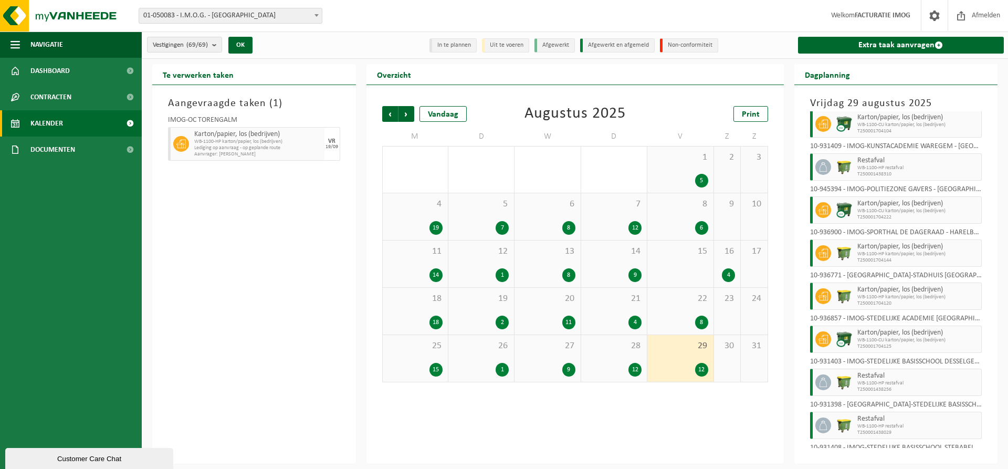
scroll to position [198, 0]
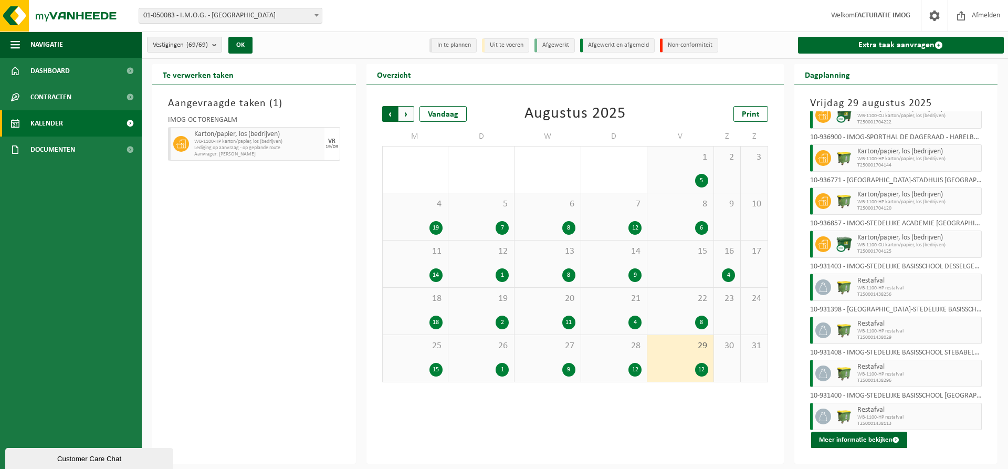
click at [401, 113] on span "Volgende" at bounding box center [406, 114] width 16 height 16
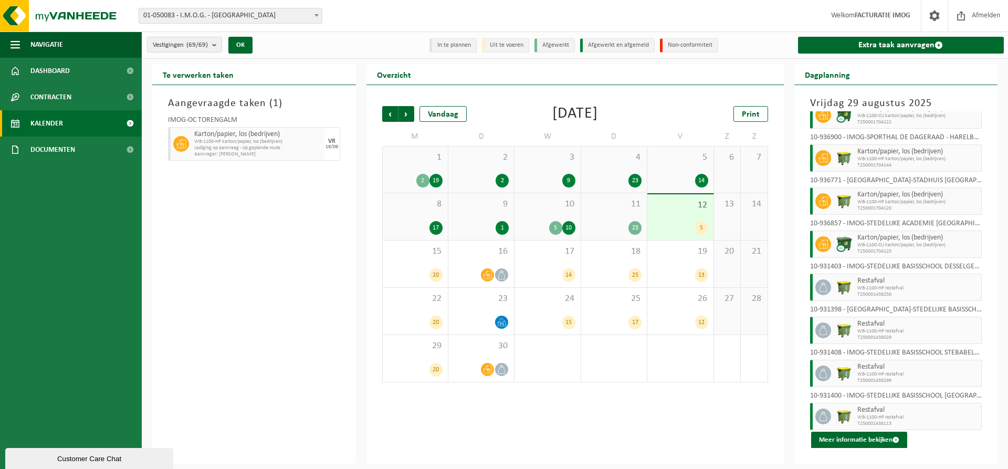
click at [419, 174] on div "2" at bounding box center [422, 181] width 13 height 14
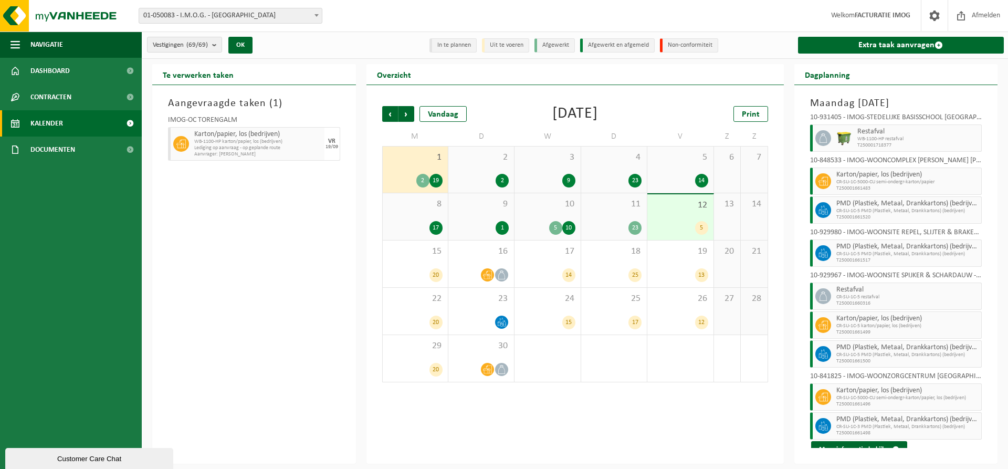
scroll to position [429, 0]
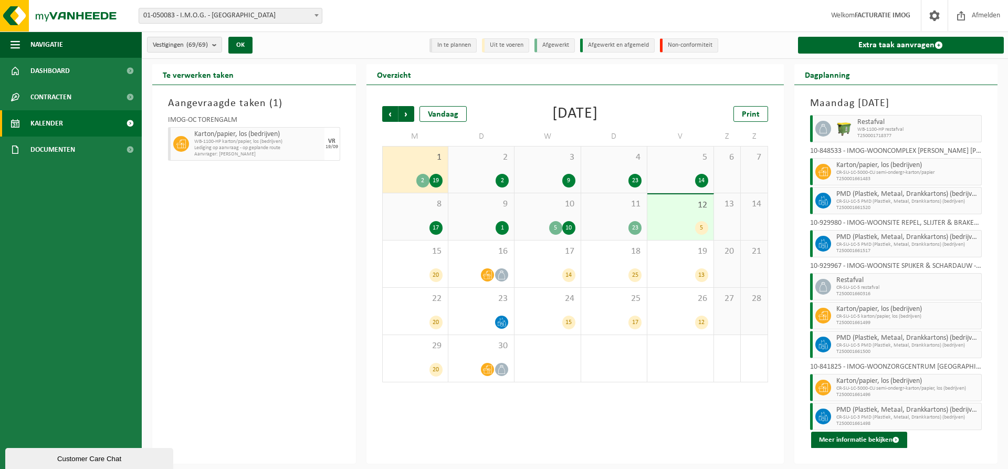
click at [487, 168] on div "2 2" at bounding box center [481, 169] width 66 height 46
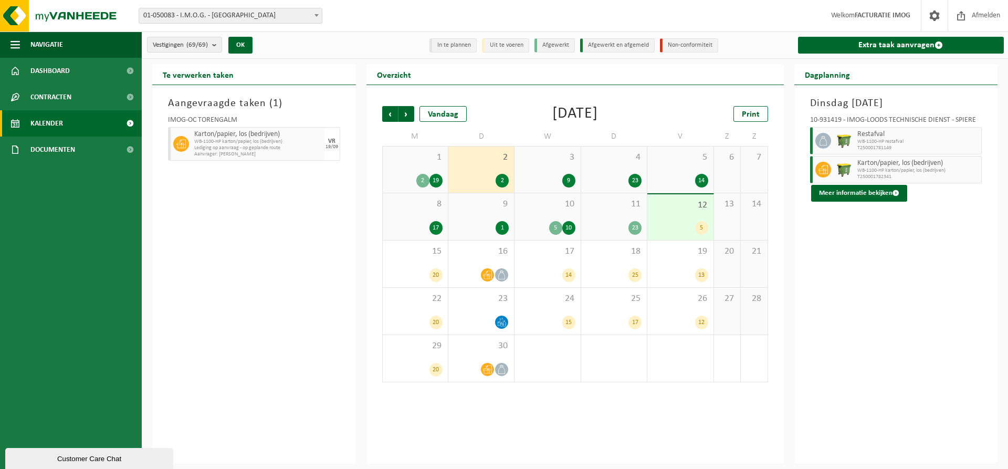
click at [534, 165] on div "3 9" at bounding box center [547, 169] width 66 height 46
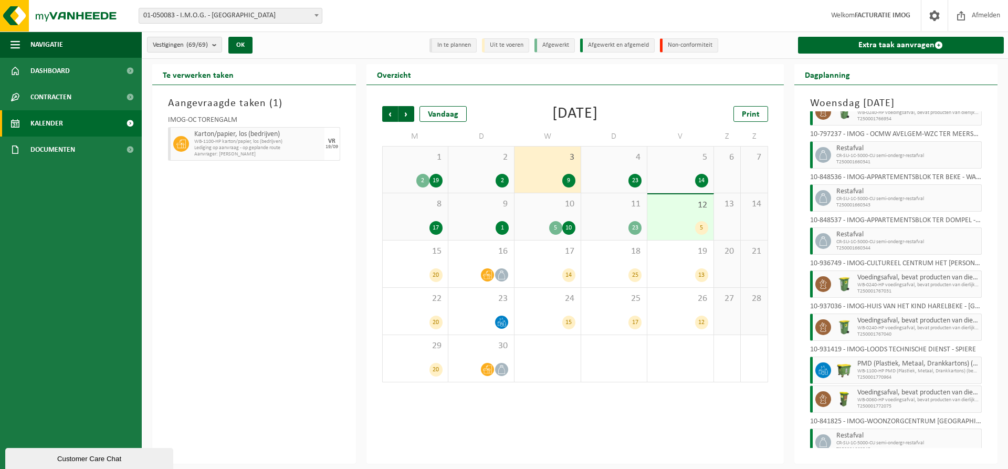
scroll to position [55, 0]
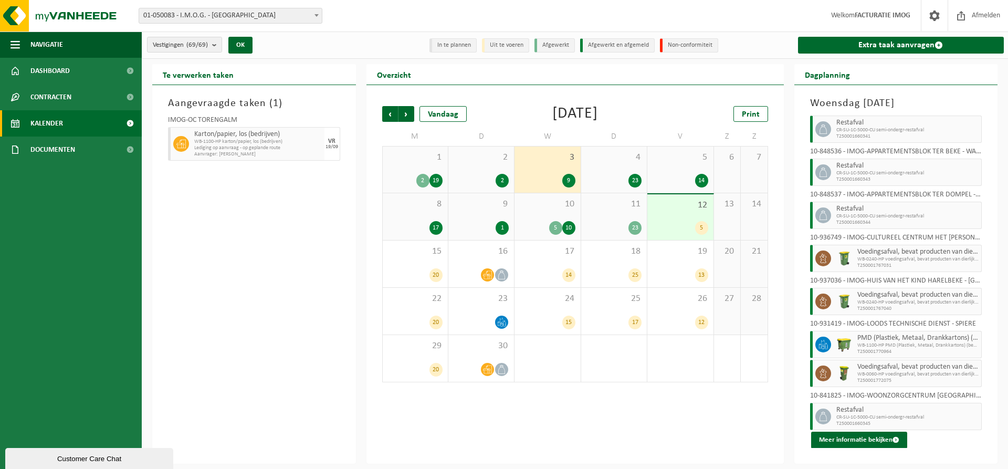
click at [626, 169] on div "4 23" at bounding box center [614, 169] width 66 height 46
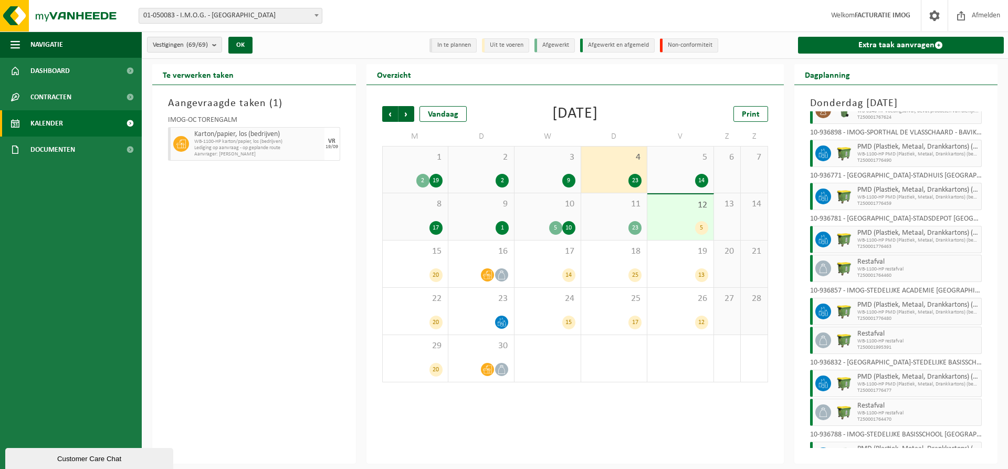
scroll to position [600, 0]
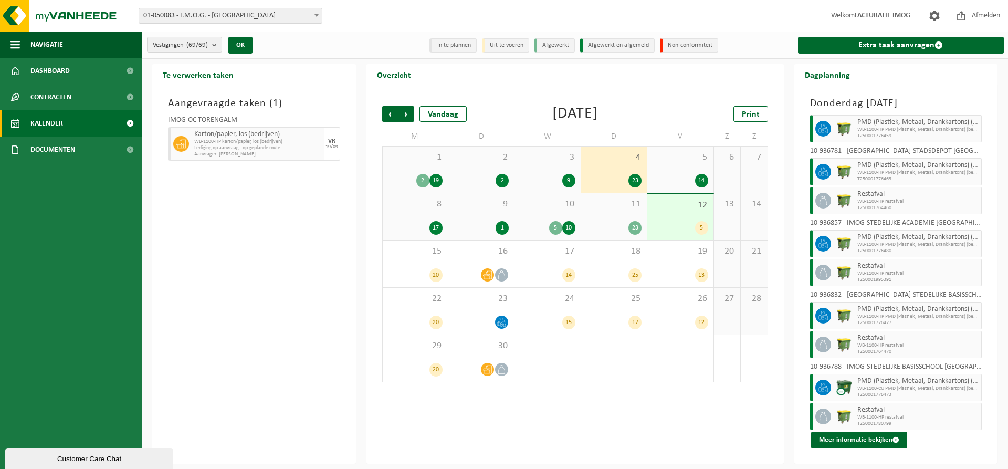
click at [683, 168] on div "5 14" at bounding box center [680, 169] width 66 height 46
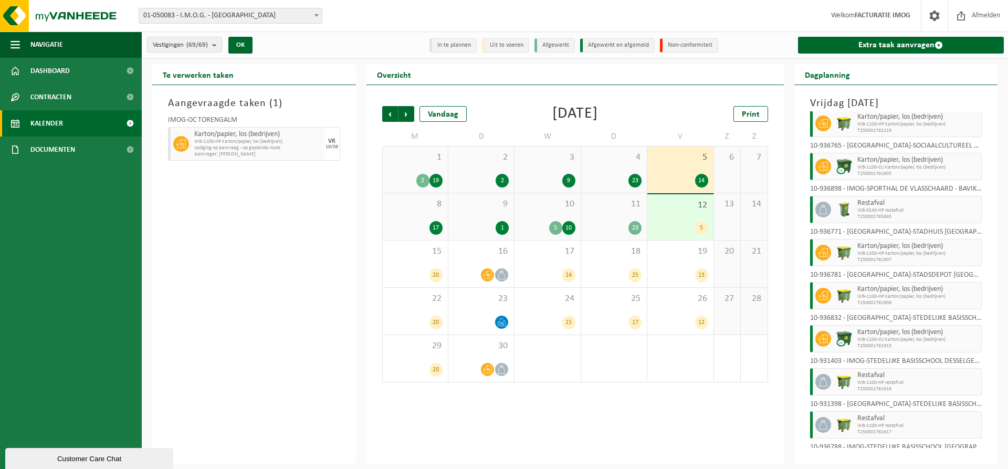
scroll to position [284, 0]
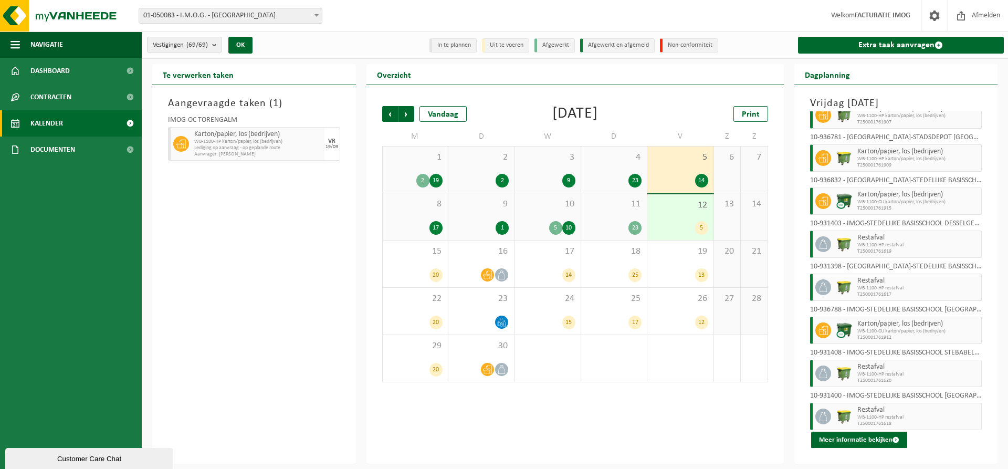
click at [408, 218] on div "8 17" at bounding box center [415, 216] width 65 height 47
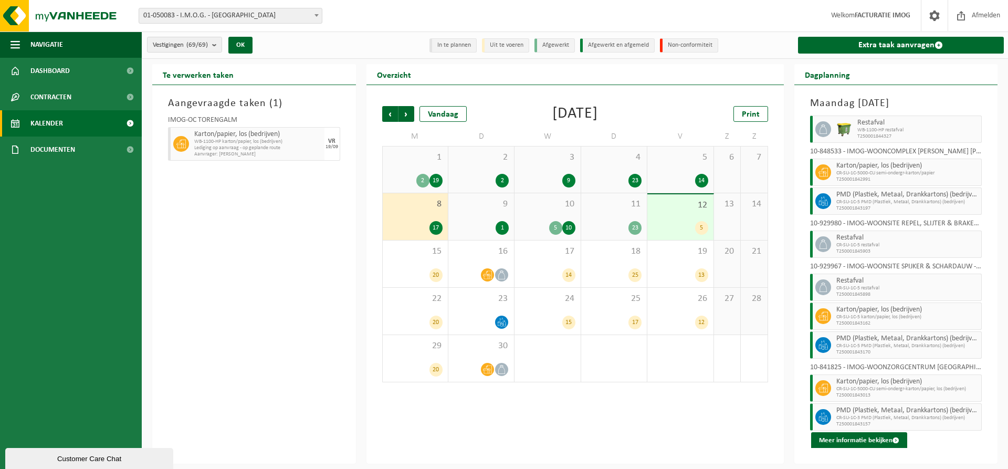
scroll to position [328, 0]
click at [500, 210] on div "9 1" at bounding box center [481, 216] width 66 height 47
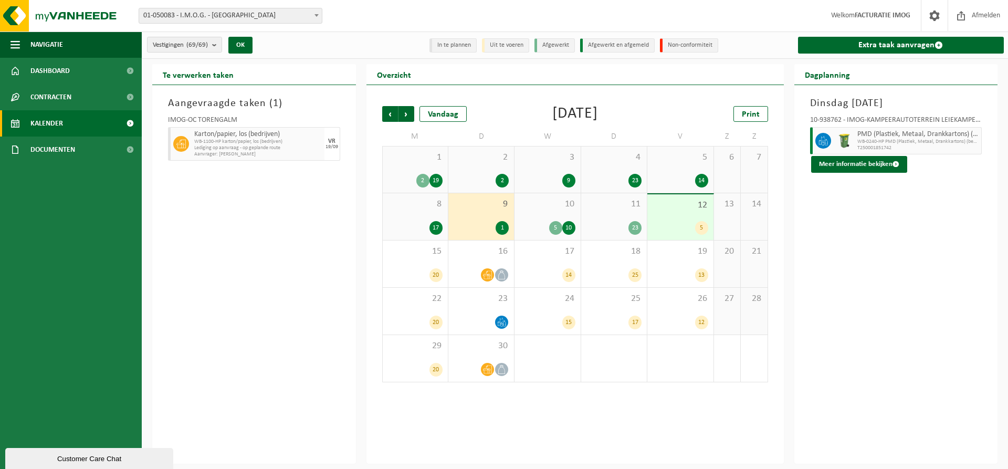
click at [546, 221] on div "5 10" at bounding box center [547, 228] width 55 height 14
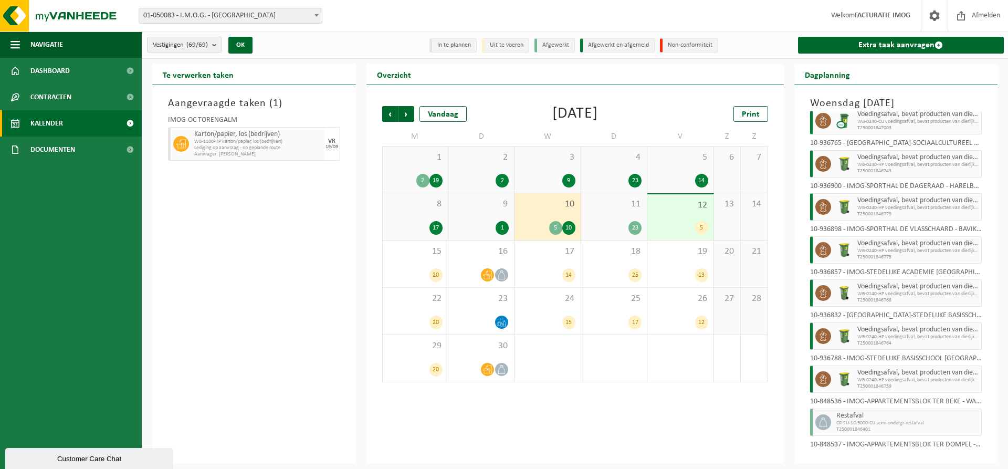
scroll to position [327, 0]
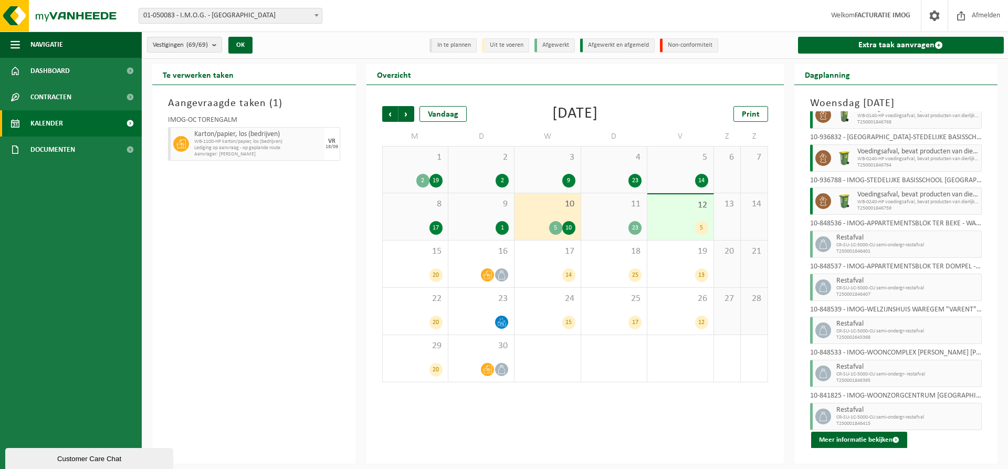
click at [622, 221] on div "23" at bounding box center [613, 228] width 55 height 14
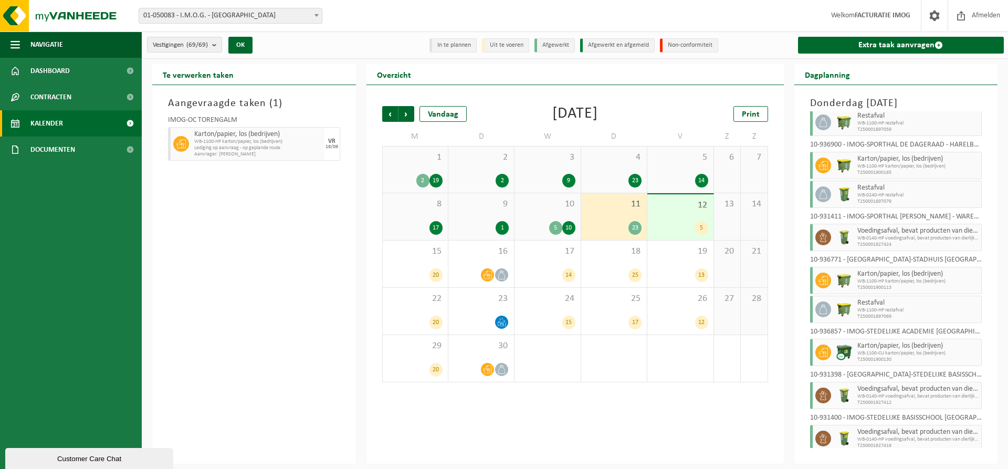
scroll to position [572, 0]
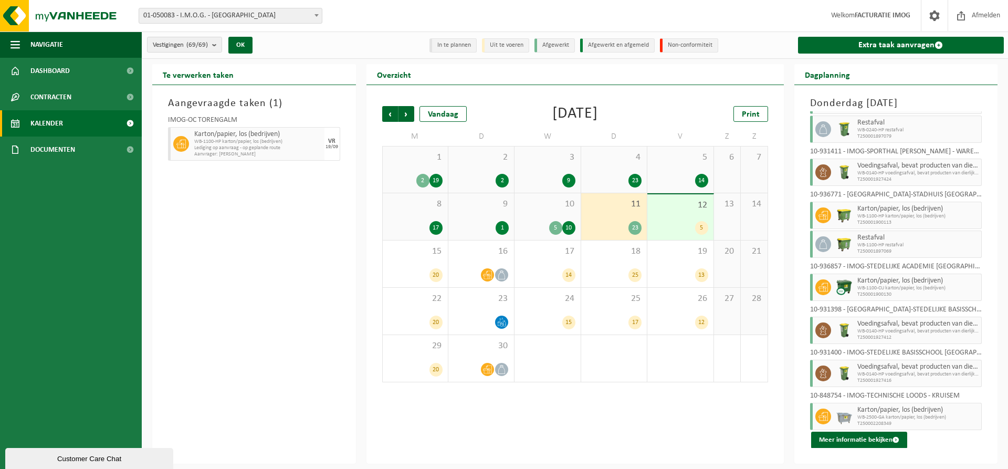
click at [682, 213] on div "12 5" at bounding box center [680, 217] width 66 height 46
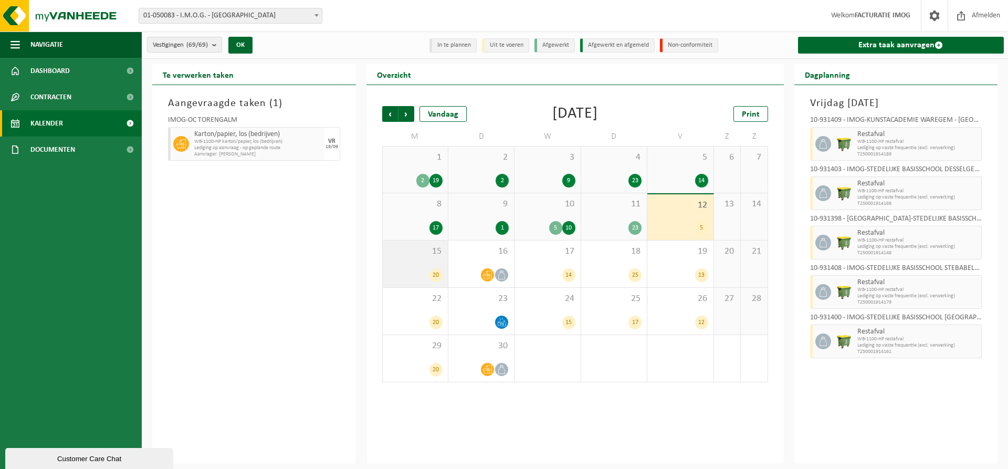
click at [405, 260] on div "15 20" at bounding box center [415, 263] width 65 height 47
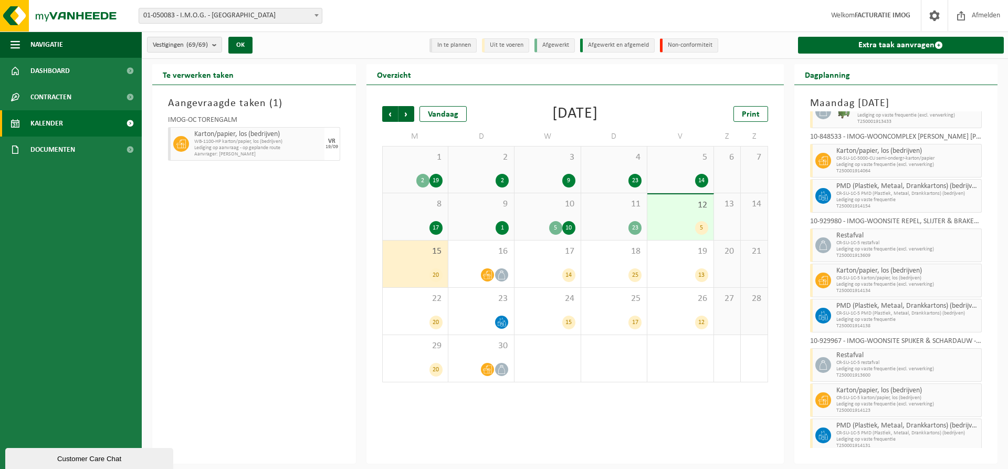
scroll to position [510, 0]
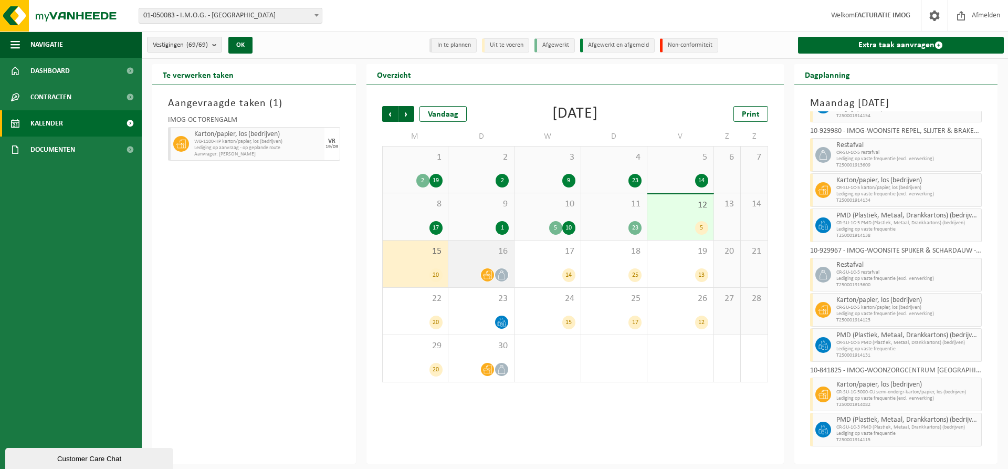
click at [486, 259] on div "16" at bounding box center [481, 263] width 66 height 47
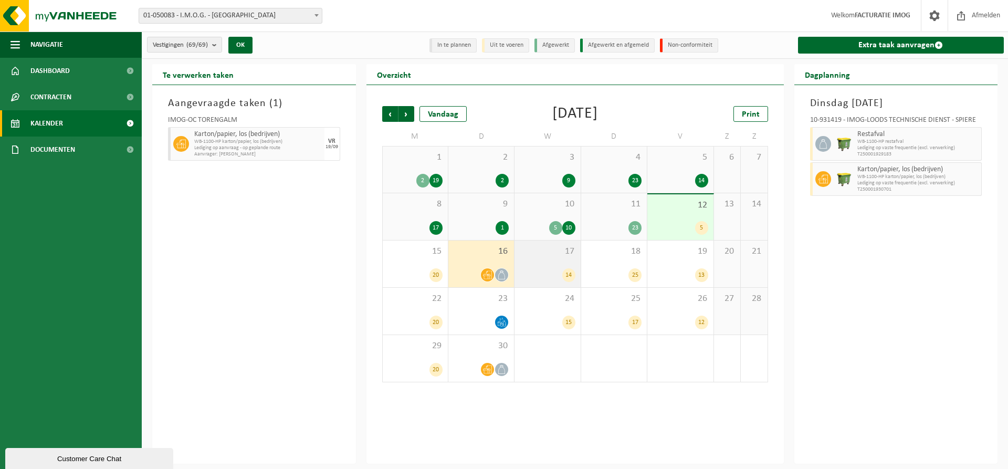
click at [557, 258] on div "17 14" at bounding box center [547, 263] width 66 height 47
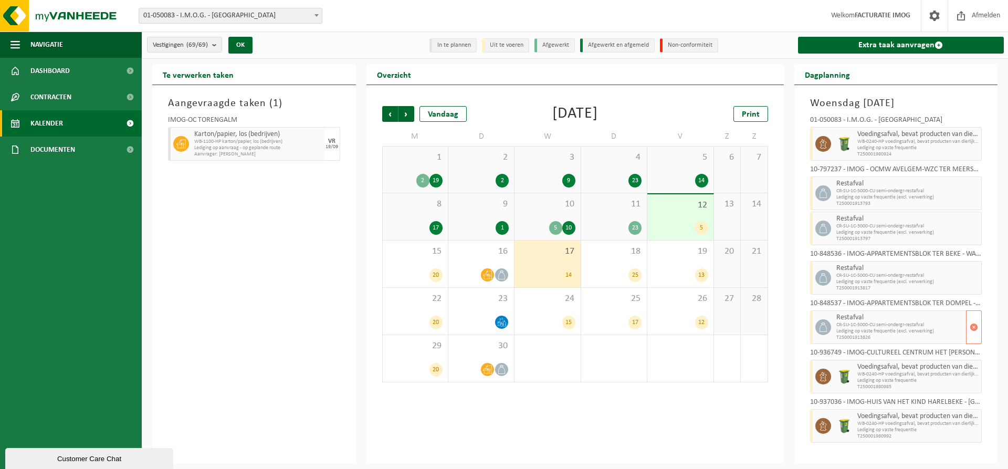
scroll to position [313, 0]
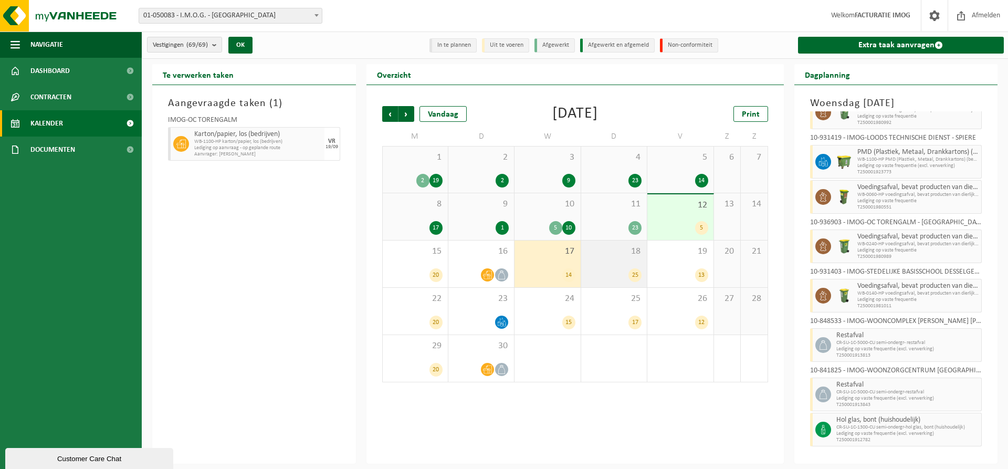
click at [605, 261] on div "18 25" at bounding box center [614, 263] width 66 height 47
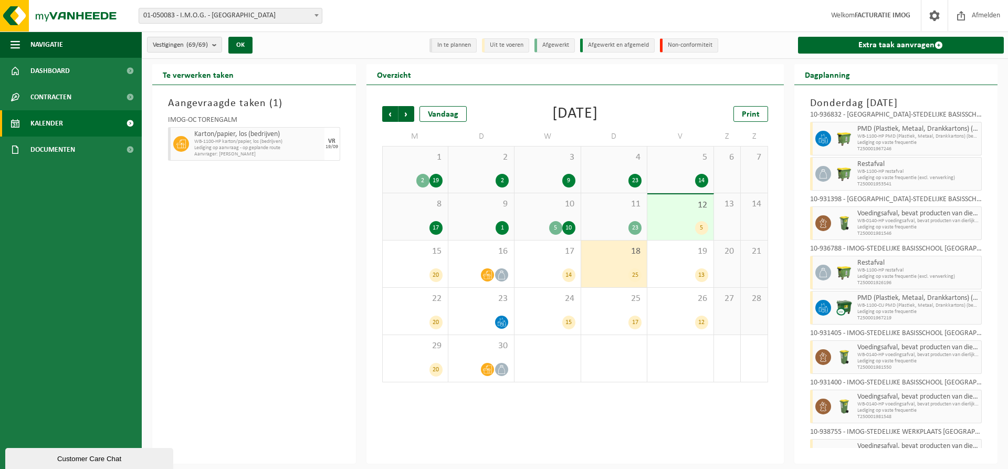
scroll to position [813, 0]
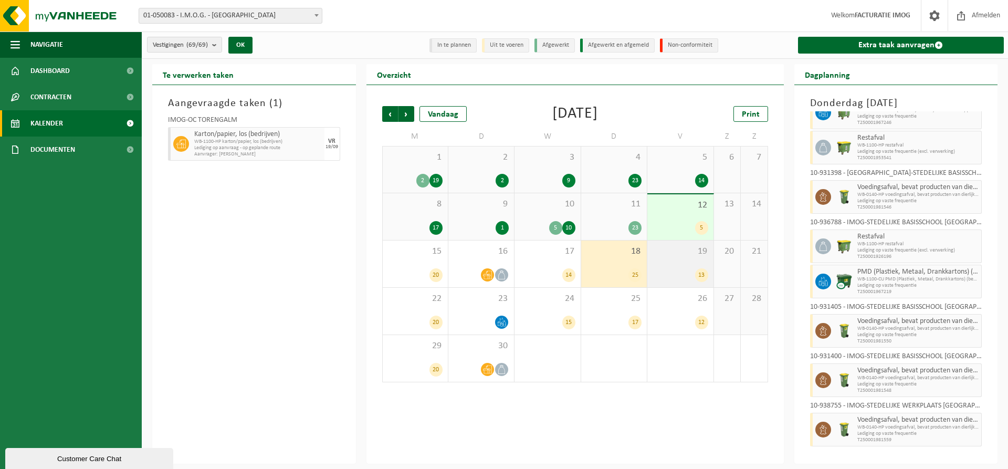
click at [671, 259] on div "19 13" at bounding box center [680, 263] width 66 height 47
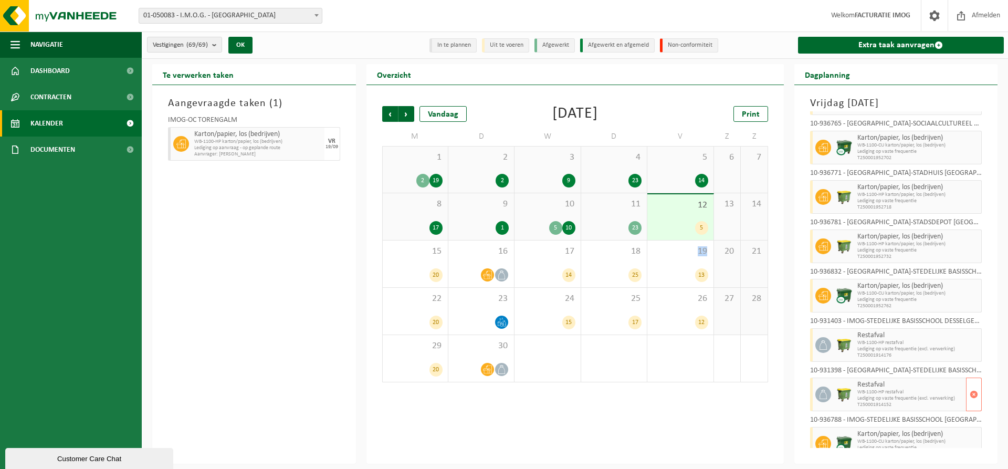
scroll to position [306, 0]
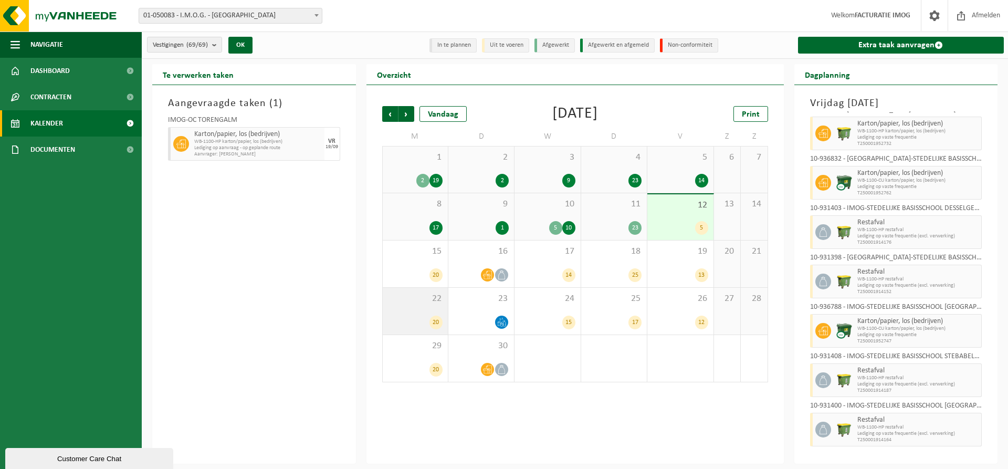
click at [430, 303] on span "22" at bounding box center [415, 299] width 55 height 12
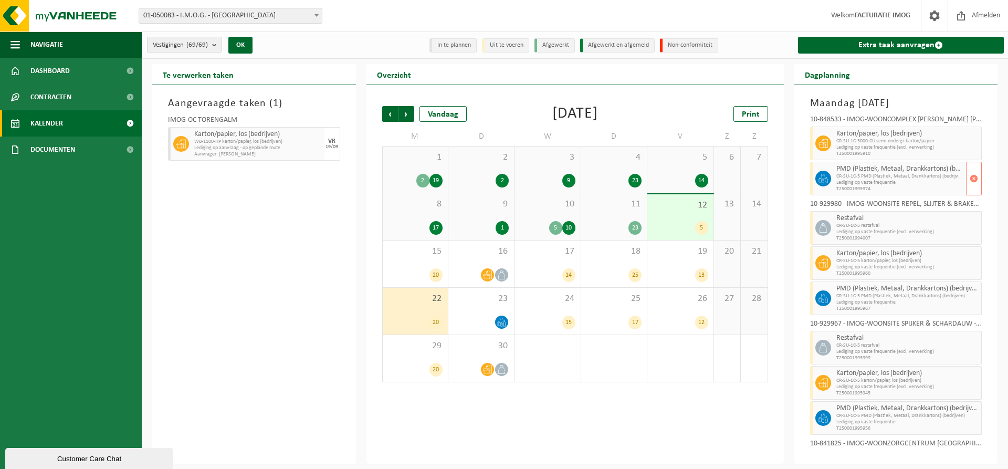
scroll to position [510, 0]
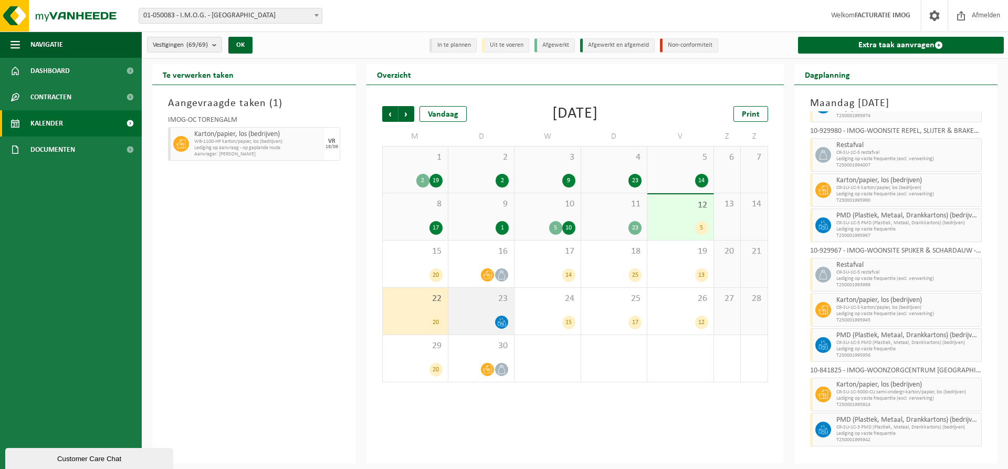
click at [492, 311] on div "23" at bounding box center [481, 311] width 66 height 47
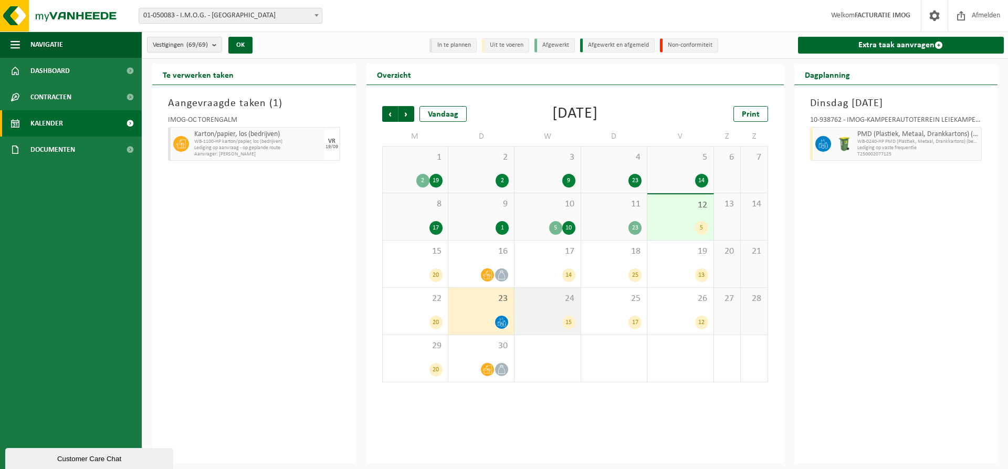
click at [557, 306] on div "24 15" at bounding box center [547, 311] width 66 height 47
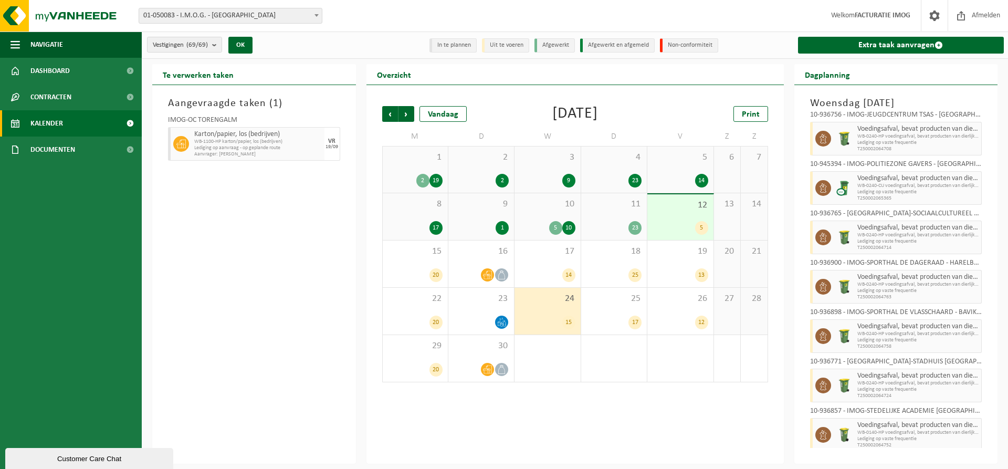
scroll to position [405, 0]
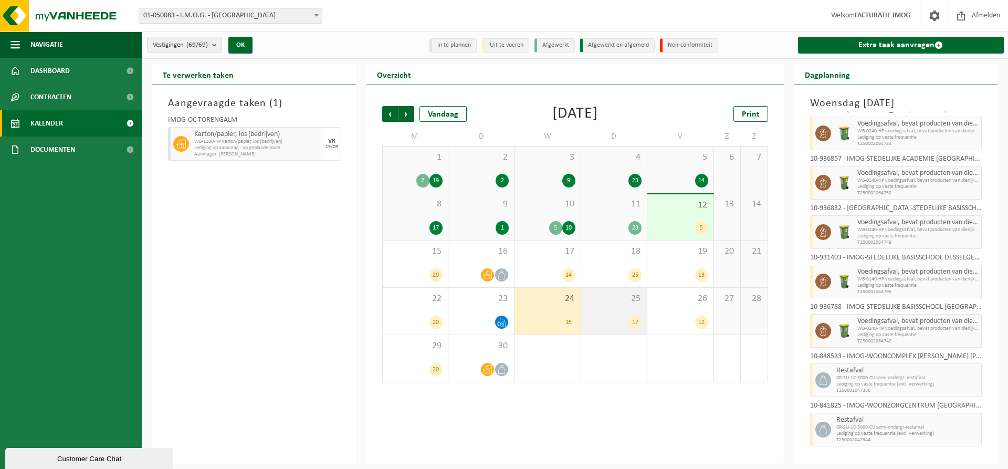
click at [616, 314] on div "25 17" at bounding box center [614, 311] width 66 height 47
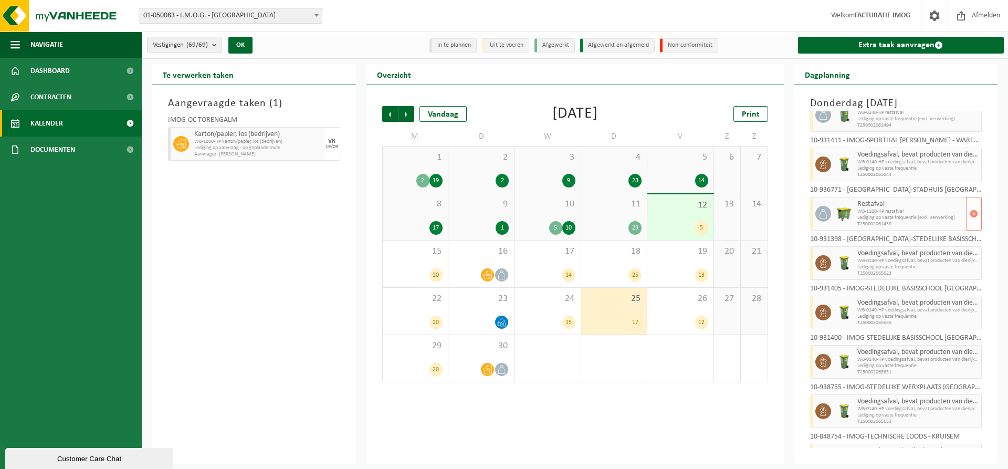
scroll to position [490, 0]
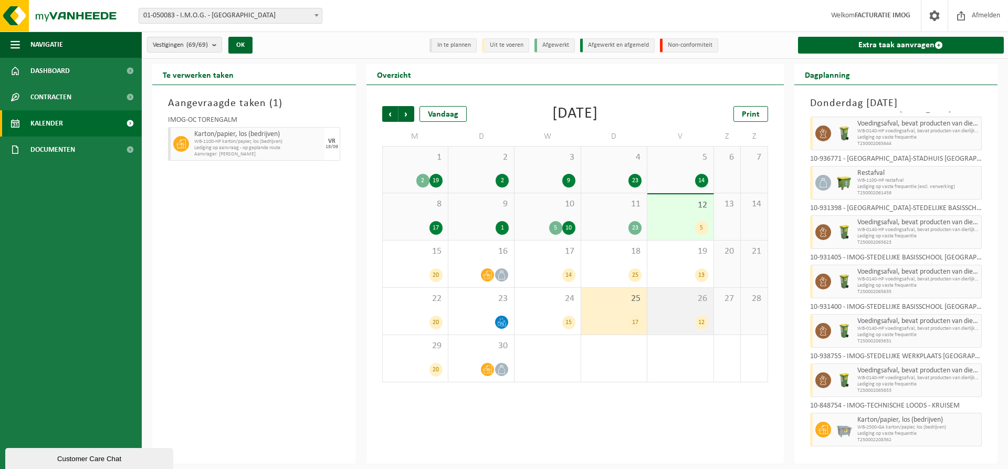
click at [668, 308] on div "26 12" at bounding box center [680, 311] width 66 height 47
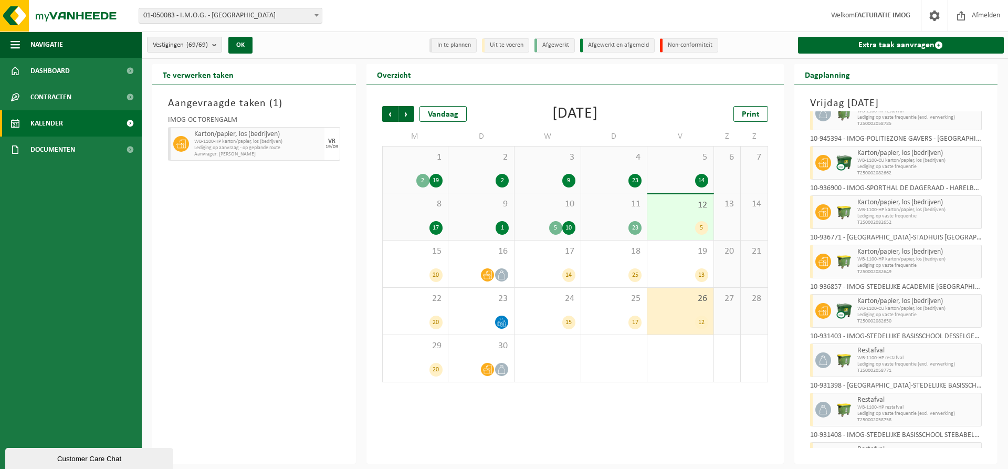
scroll to position [257, 0]
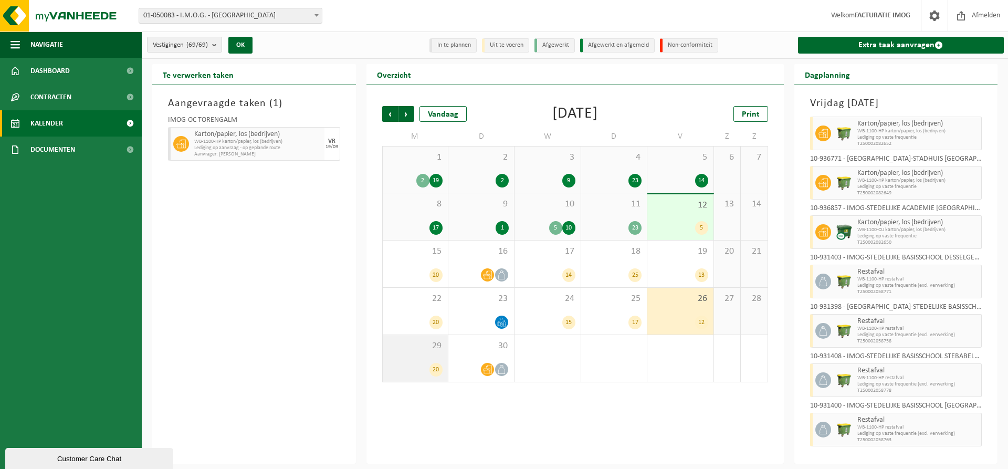
click at [436, 351] on span "29" at bounding box center [415, 346] width 55 height 12
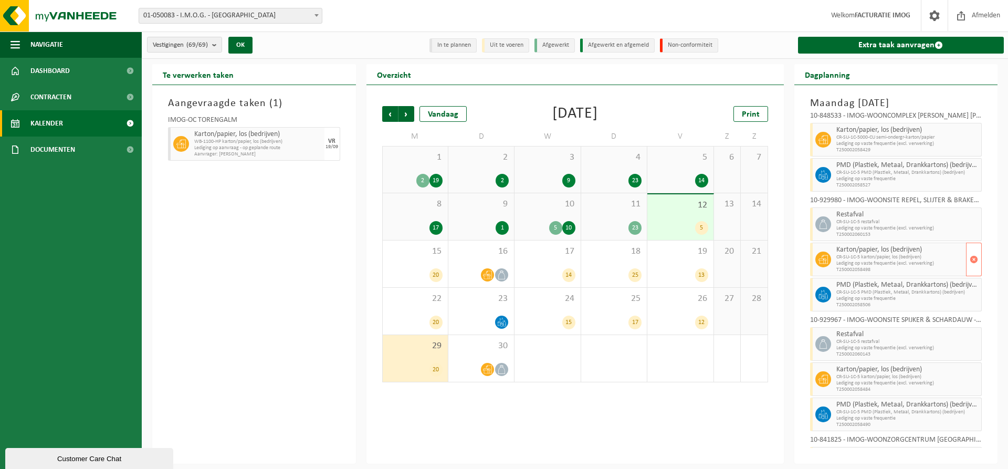
scroll to position [510, 0]
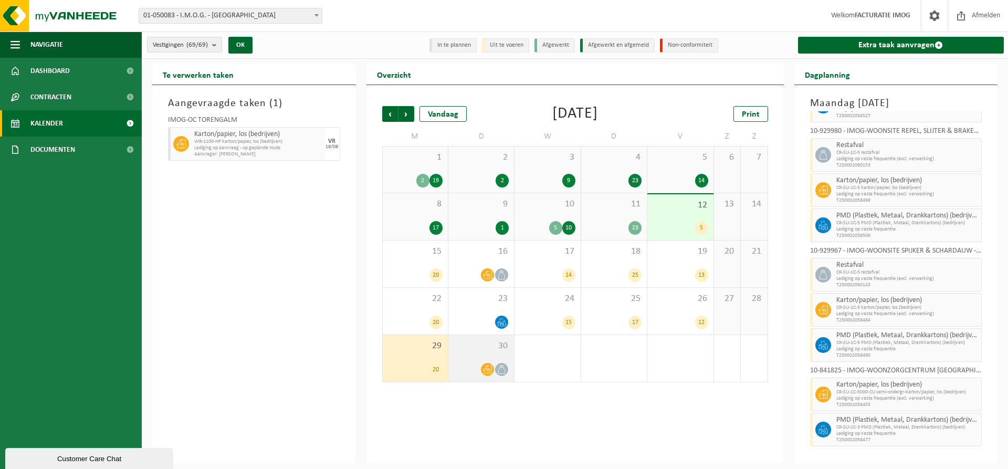
click at [498, 355] on div "30" at bounding box center [481, 358] width 66 height 47
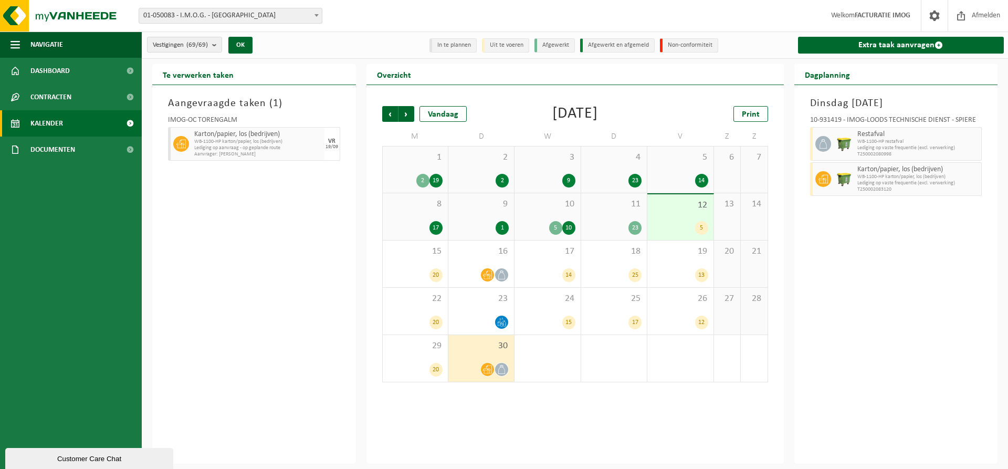
click at [425, 166] on div "1 2 19" at bounding box center [415, 169] width 65 height 46
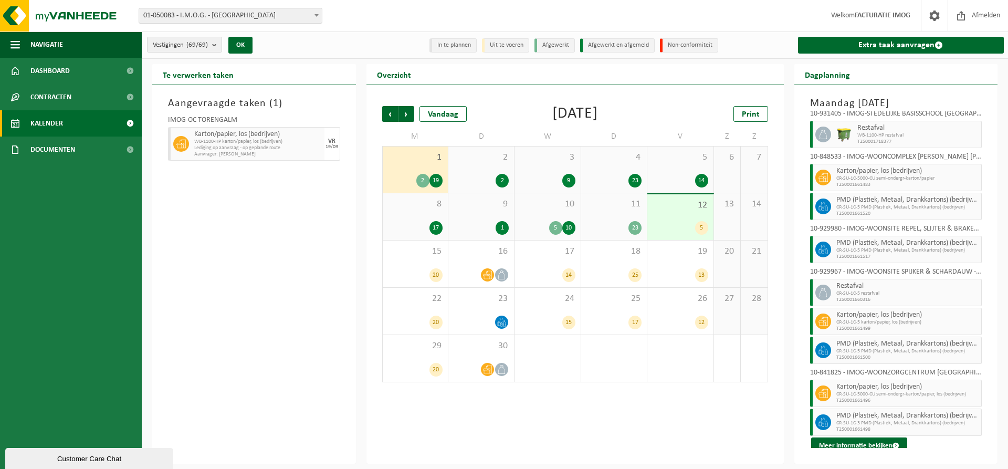
scroll to position [429, 0]
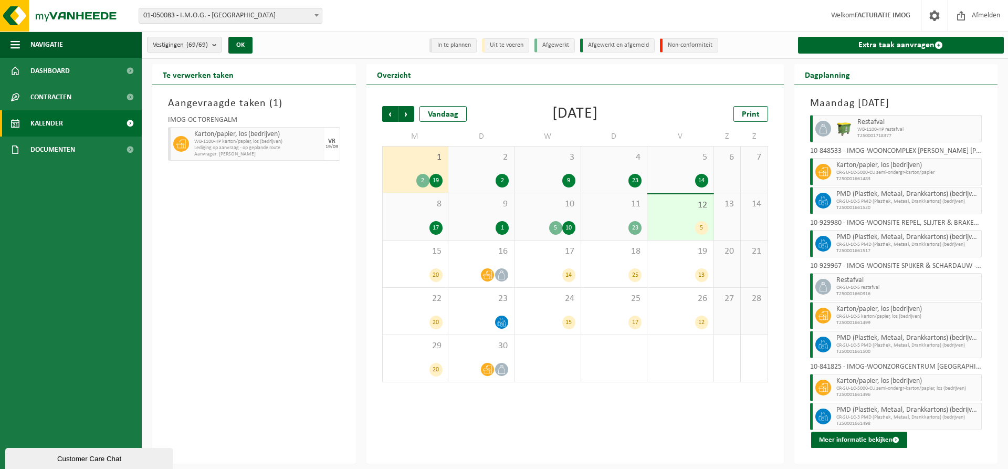
click at [827, 172] on icon at bounding box center [822, 171] width 9 height 9
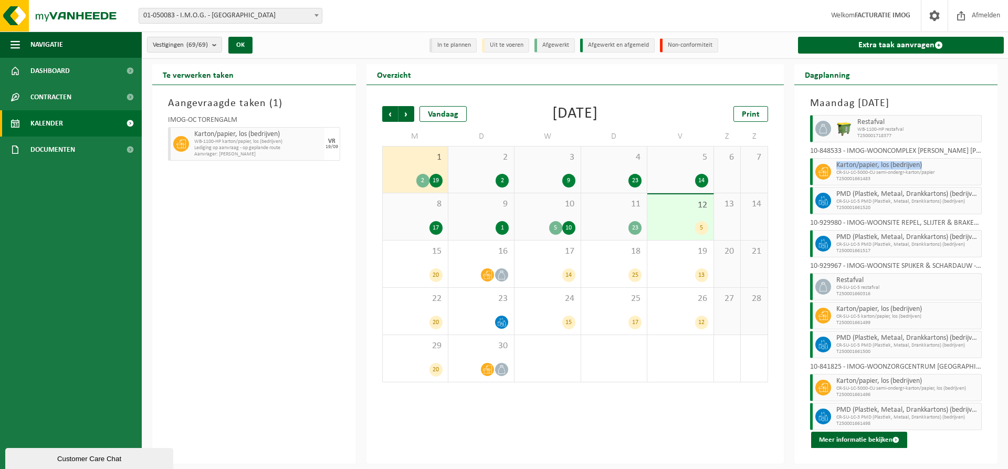
click at [827, 172] on icon at bounding box center [822, 171] width 9 height 9
click at [854, 442] on button "Meer informatie bekijken" at bounding box center [859, 439] width 96 height 17
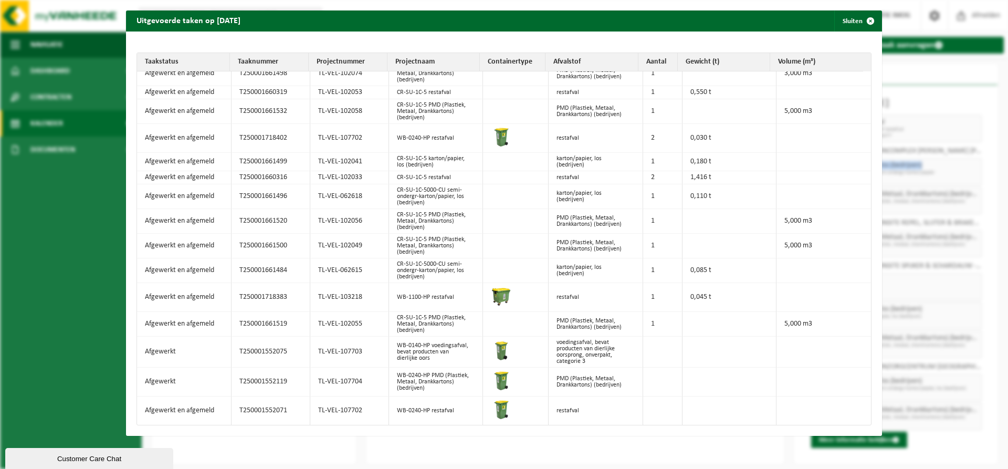
scroll to position [0, 0]
